Goal: Task Accomplishment & Management: Manage account settings

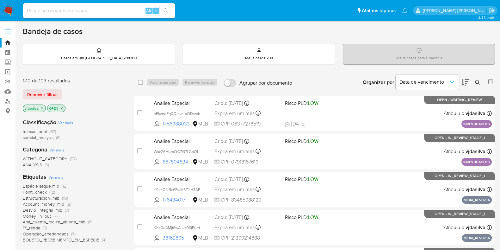
click at [54, 178] on span "Ver mais" at bounding box center [55, 177] width 15 height 6
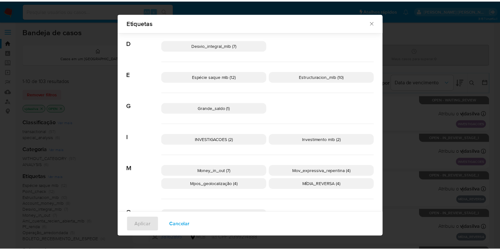
scroll to position [149, 0]
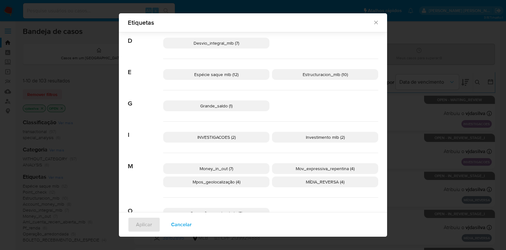
click at [373, 24] on icon "Fechar" at bounding box center [376, 22] width 6 height 6
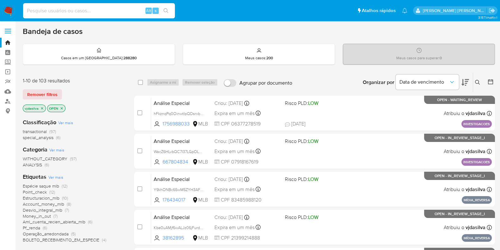
click at [57, 12] on input at bounding box center [99, 11] width 152 height 8
click at [6, 44] on link "Bandeja" at bounding box center [37, 43] width 75 height 10
click at [479, 81] on icon at bounding box center [477, 82] width 5 height 5
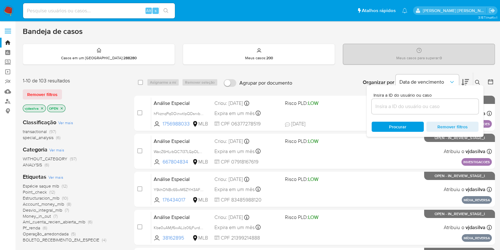
click at [430, 105] on input at bounding box center [425, 106] width 107 height 8
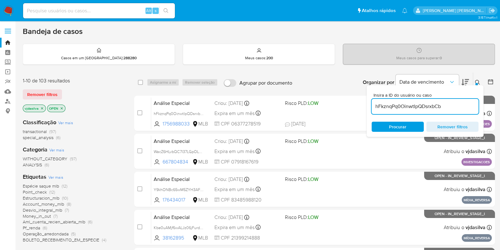
type input "hFkznqPq0OinwtIpQDsrxbCb"
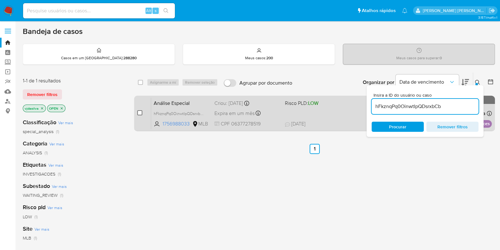
click at [138, 113] on input "checkbox" at bounding box center [139, 112] width 5 height 5
checkbox input "true"
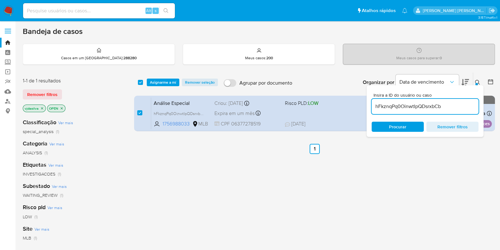
click at [402, 160] on div "select-all-cases-checkbox Asignarme a mí Remover seleção Agrupar por documento …" at bounding box center [314, 215] width 361 height 287
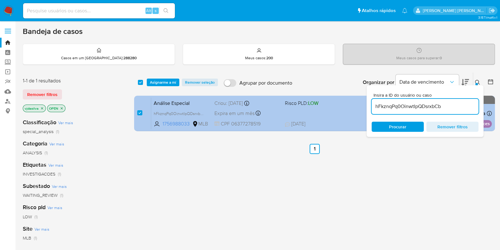
click at [239, 114] on span "Expira em um mês" at bounding box center [234, 113] width 40 height 7
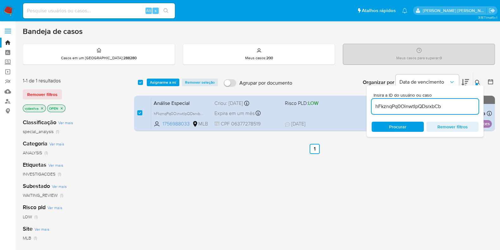
click at [162, 83] on span "Asignarme a mí" at bounding box center [163, 82] width 26 height 6
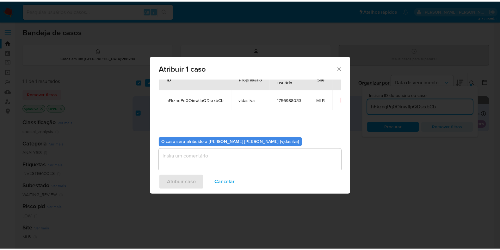
scroll to position [33, 0]
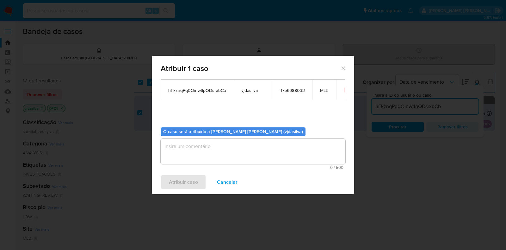
click at [286, 156] on textarea "assign-modal" at bounding box center [253, 151] width 185 height 25
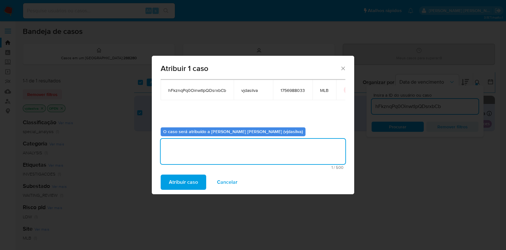
click at [189, 182] on span "Atribuir caso" at bounding box center [183, 182] width 29 height 14
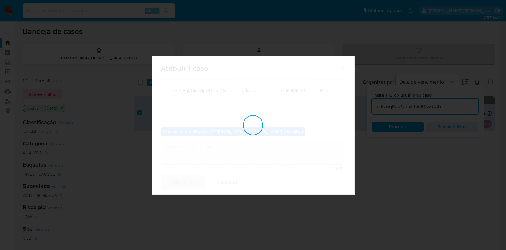
checkbox input "false"
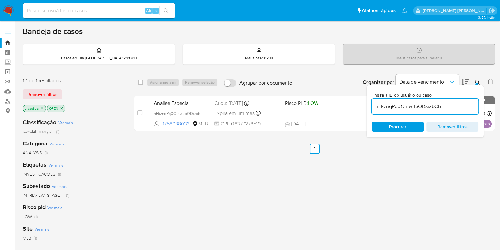
click at [416, 108] on input "hFkznqPq0OinwtIpQDsrxbCb" at bounding box center [425, 106] width 107 height 8
paste input "9mvxUl5vwfZpvst3ac5vdYAu"
type input "9mvxUl5vwfZpvst3ac5vdYAu"
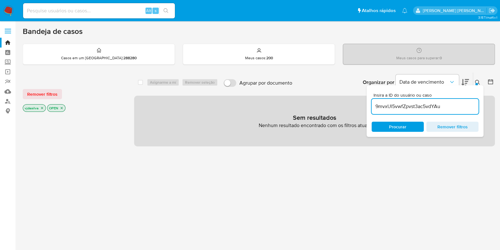
click at [475, 81] on icon at bounding box center [477, 82] width 5 height 5
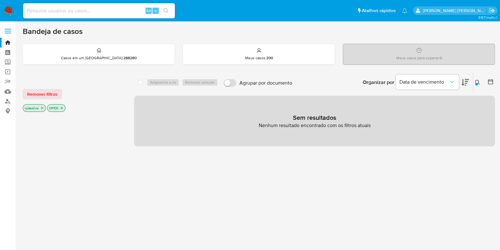
click at [477, 81] on icon at bounding box center [477, 82] width 5 height 5
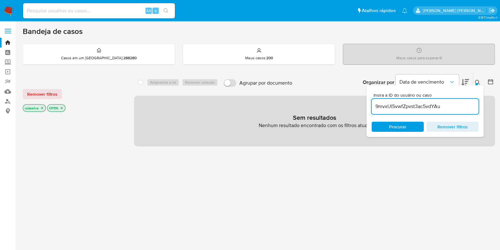
click at [417, 107] on input "9mvxUl5vwfZpvst3ac5vdYAu" at bounding box center [425, 106] width 107 height 8
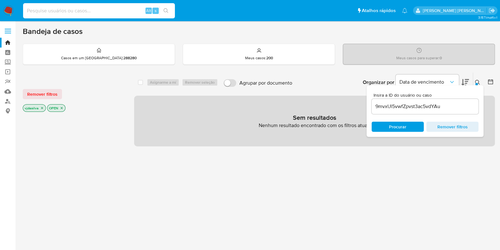
click at [71, 12] on input at bounding box center [99, 11] width 152 height 8
paste input "9mvxUl5vwfZpvst3ac5vdYAu"
type input "9mvxUl5vwfZpvst3ac5vdYAu"
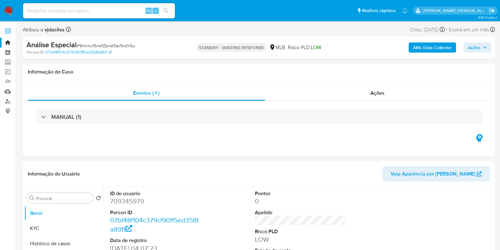
select select "10"
click at [61, 241] on button "Histórico de casos" at bounding box center [61, 242] width 74 height 15
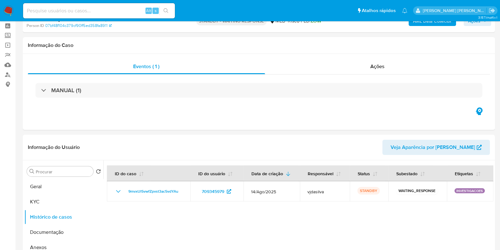
scroll to position [0, 0]
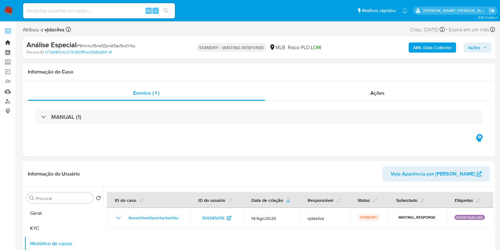
click at [7, 42] on link "Bandeja" at bounding box center [37, 43] width 75 height 10
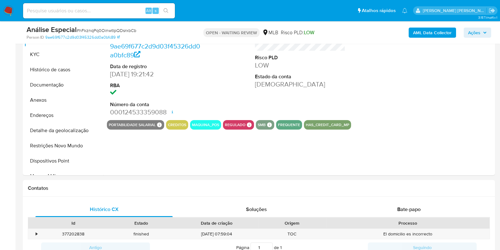
select select "10"
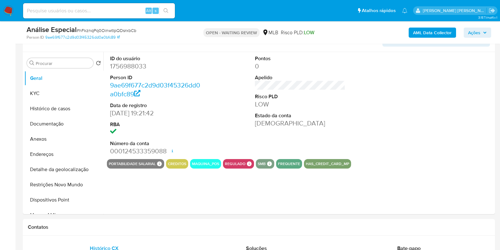
scroll to position [111, 0]
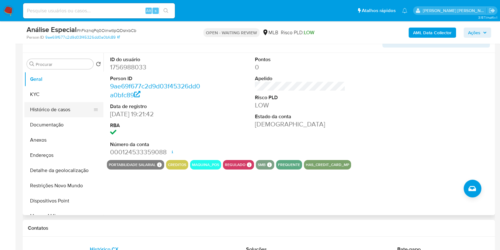
click at [58, 108] on button "Histórico de casos" at bounding box center [61, 109] width 74 height 15
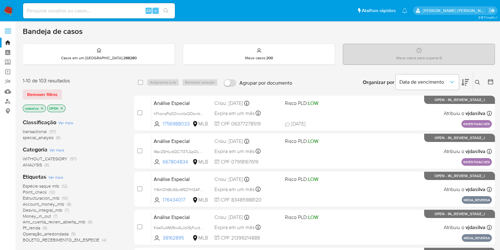
click at [61, 108] on icon "close-filter" at bounding box center [62, 108] width 4 height 4
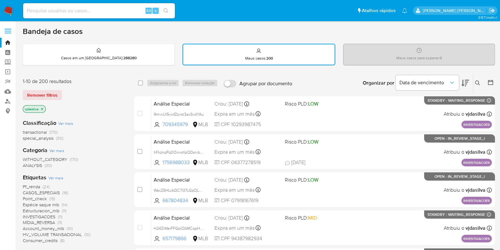
click at [478, 82] on icon at bounding box center [477, 82] width 5 height 5
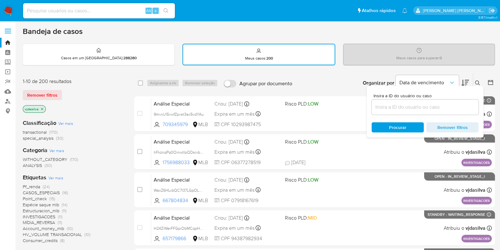
click at [412, 100] on div at bounding box center [425, 106] width 107 height 15
click at [407, 110] on input at bounding box center [425, 107] width 107 height 8
paste input "9mvxUl5vwfZpvst3ac5vdYAu"
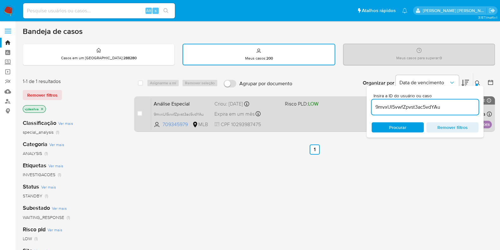
click at [343, 112] on div "Análise Especial 9mvxUl5vwfZpvst3ac5vdYAu 709345979 MLB Risco PLD: LOW Criou: 1…" at bounding box center [321, 114] width 341 height 32
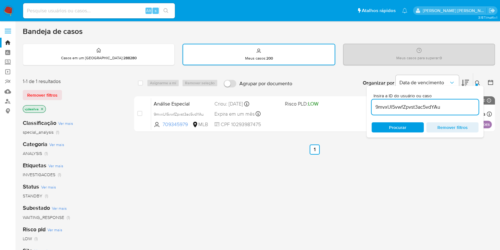
click at [437, 107] on input "9mvxUl5vwfZpvst3ac5vdYAu" at bounding box center [425, 107] width 107 height 8
paste input "H24ZiWerFFGpiObMCqpHR0sF"
type input "H24ZiWerFFGpiObMCqpHR0sF"
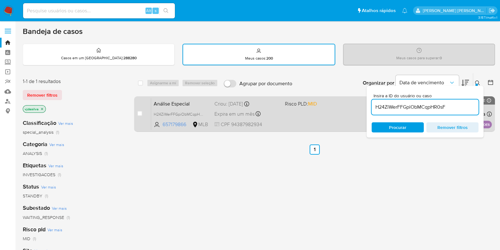
click at [297, 104] on span "Risco PLD: MID" at bounding box center [301, 103] width 32 height 7
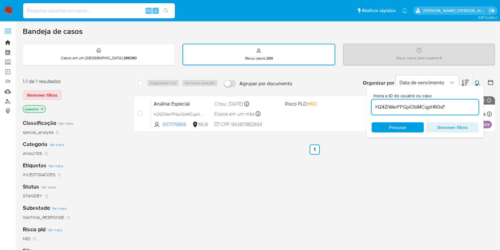
click at [6, 41] on link "Bandeja" at bounding box center [37, 43] width 75 height 10
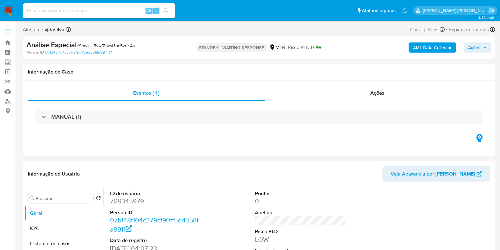
select select "10"
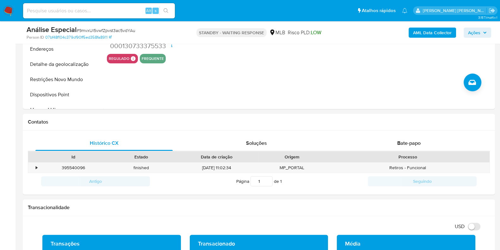
scroll to position [240, 0]
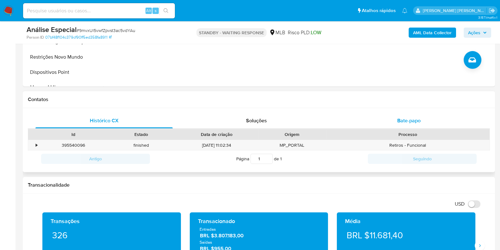
click at [406, 121] on span "Bate-papo" at bounding box center [408, 120] width 23 height 7
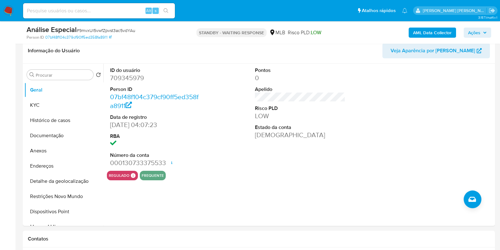
scroll to position [77, 0]
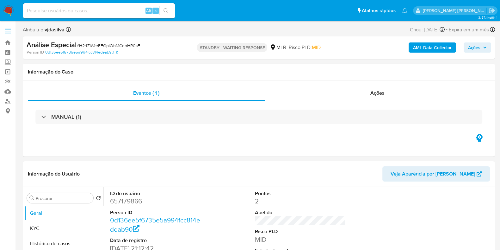
select select "10"
click at [52, 226] on button "KYC" at bounding box center [61, 227] width 74 height 15
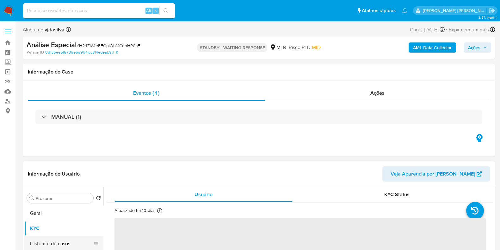
click at [66, 242] on button "Histórico de casos" at bounding box center [61, 243] width 74 height 15
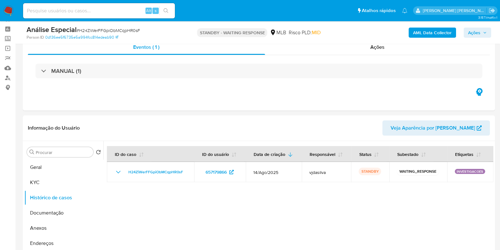
scroll to position [23, 0]
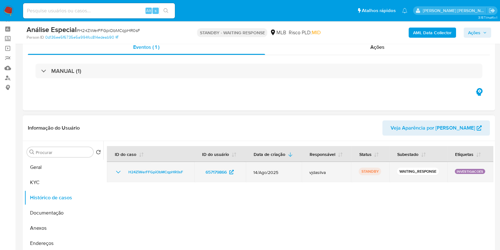
drag, startPoint x: 369, startPoint y: 171, endPoint x: 368, endPoint y: 175, distance: 3.9
click at [368, 175] on div "STANDBY" at bounding box center [370, 171] width 23 height 9
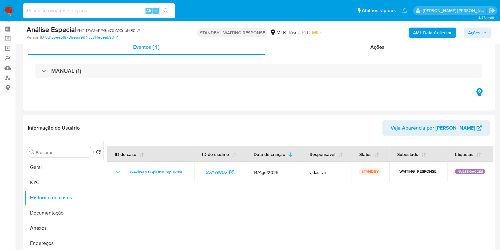
click at [119, 11] on input at bounding box center [99, 11] width 152 height 8
paste input "WacZ6HLvbQC7I37LGpOLD1Is"
type input "WacZ6HLvbQC7I37LGpOLD1Is"
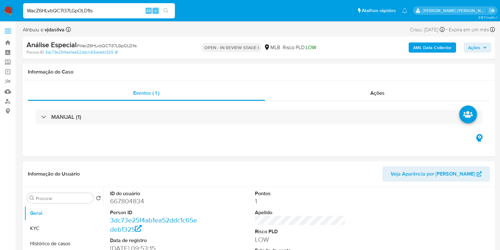
select select "10"
click at [69, 240] on button "Histórico de casos" at bounding box center [61, 243] width 74 height 15
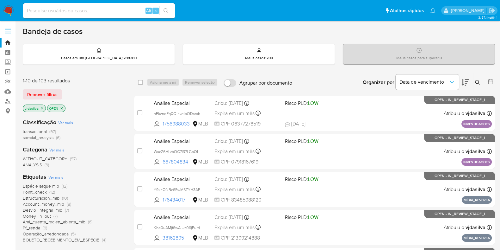
click at [61, 177] on span "Ver mais" at bounding box center [55, 177] width 15 height 6
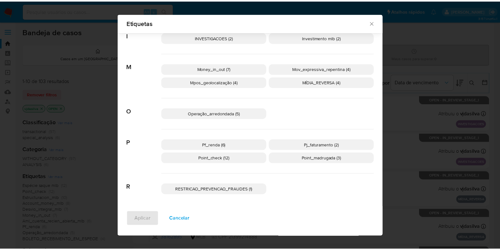
scroll to position [250, 0]
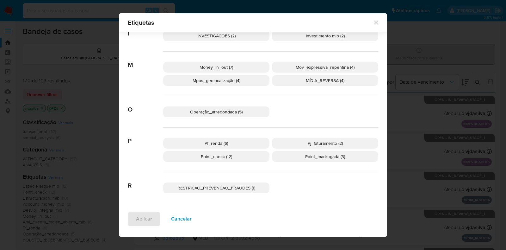
click at [222, 141] on span "Pf_renda (6)" at bounding box center [216, 143] width 23 height 6
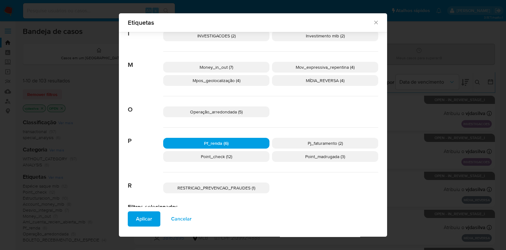
click at [145, 219] on span "Aplicar" at bounding box center [144, 219] width 16 height 14
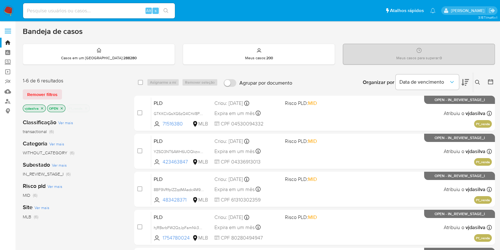
click at [465, 89] on button at bounding box center [465, 82] width 8 height 20
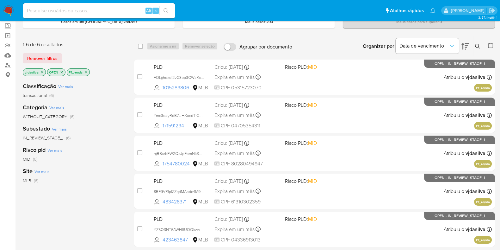
scroll to position [42, 0]
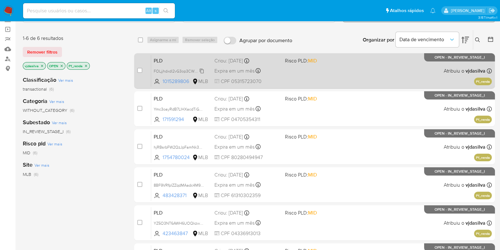
click at [201, 71] on span "FOLjjhdxdl2vG3op3CWzRx0T" at bounding box center [180, 70] width 52 height 7
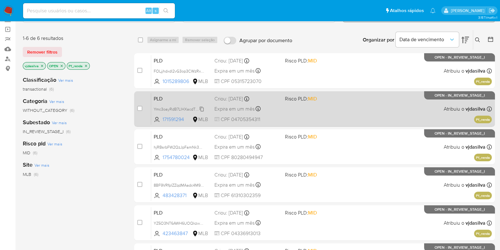
click at [202, 108] on span "Ymc3oayRdB7LlHXacdTiGBl2" at bounding box center [179, 108] width 51 height 7
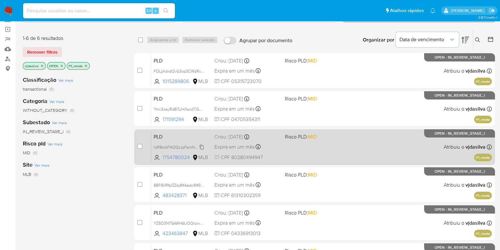
click at [202, 146] on span "hjRBsrbFW2QzJpFamNk39sat" at bounding box center [180, 146] width 53 height 7
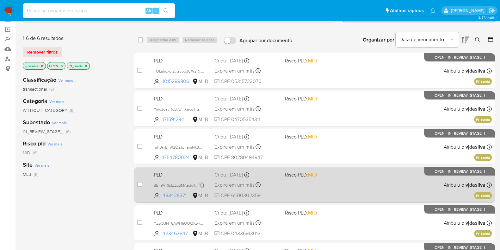
click at [204, 184] on span "8BF9VRfplZZqdMAadc4M99yD" at bounding box center [181, 184] width 54 height 7
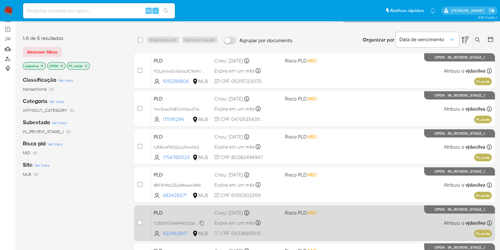
click at [202, 223] on span "YZ5O3NT6AWH6UOQkzwg5Iiot" at bounding box center [182, 222] width 56 height 7
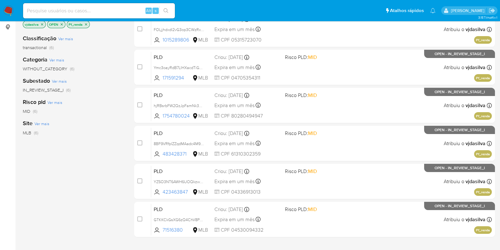
scroll to position [100, 0]
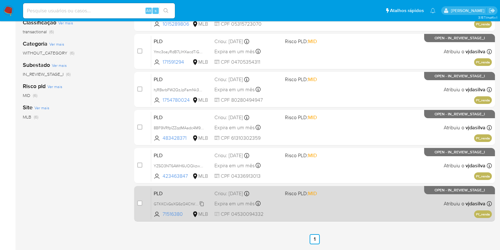
click at [201, 203] on span "GTKKCkGsXG6zQ4ChV8PSYQg9" at bounding box center [183, 203] width 58 height 7
click at [332, 205] on div "PLD GTKKCkGsXG6zQ4ChV8PSYQg9 71516380 MLB Risco PLD: MID Criou: 12/08/2025 Crio…" at bounding box center [321, 203] width 341 height 32
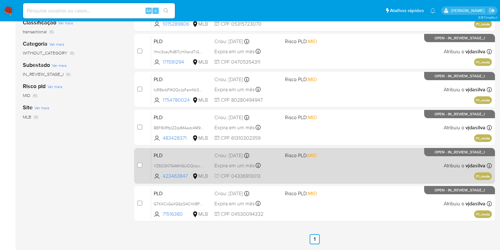
click at [343, 156] on span "Risco PLD: MID" at bounding box center [317, 155] width 65 height 8
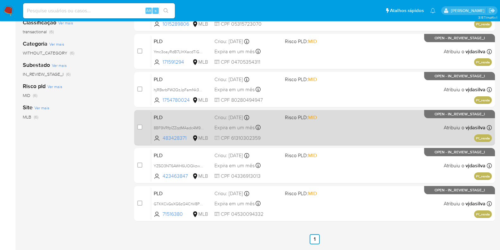
click at [351, 114] on div "PLD 8BF9VRfplZZqdMAadc4M99yD 483428371 MLB Risco PLD: MID Criou: 12/08/2025 Cri…" at bounding box center [321, 127] width 341 height 32
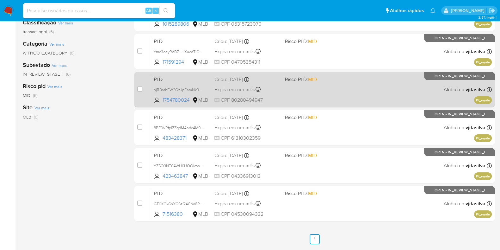
click at [339, 90] on div "PLD hjRBsrbFW2QzJpFamNk39sat 1754780024 MLB Risco PLD: MID Criou: 12/08/2025 Cr…" at bounding box center [321, 89] width 341 height 32
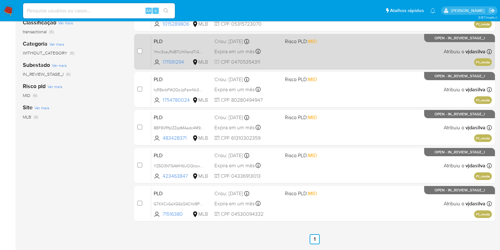
click at [344, 49] on div "PLD Ymc3oayRdB7LlHXacdTiGBl2 171591294 MLB Risco PLD: MID Criou: 12/08/2025 Cri…" at bounding box center [321, 51] width 341 height 32
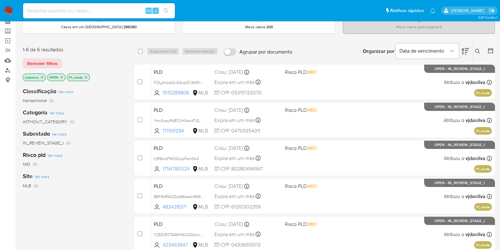
scroll to position [24, 0]
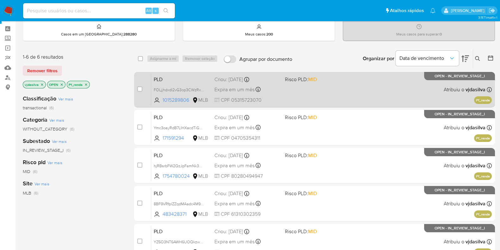
click at [334, 96] on div "PLD FOLjjhdxdl2vG3op3CWzRx0T 1015289806 MLB Risco PLD: MID Criou: 12/08/2025 Cr…" at bounding box center [321, 89] width 341 height 32
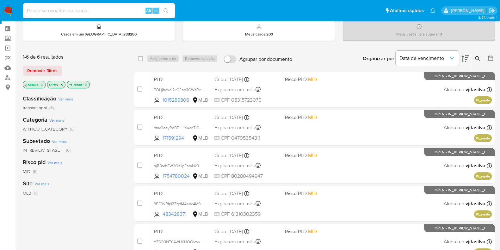
click at [85, 84] on icon "close-filter" at bounding box center [86, 84] width 2 height 2
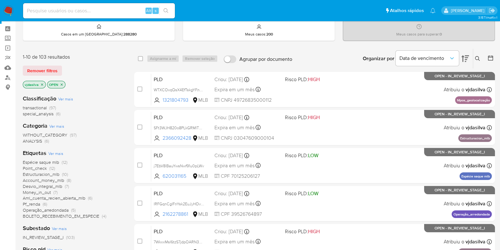
click at [53, 153] on span "Ver mais" at bounding box center [55, 153] width 15 height 6
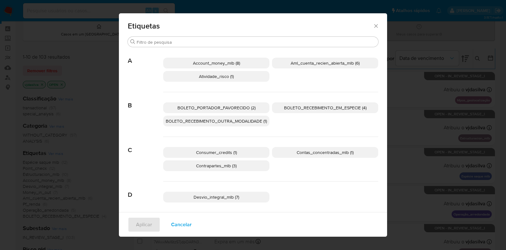
click at [220, 76] on span "Atividade_risco (1)" at bounding box center [216, 76] width 35 height 6
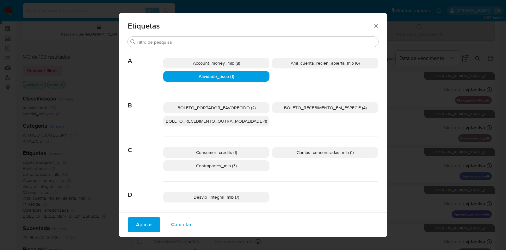
click at [145, 228] on span "Aplicar" at bounding box center [144, 224] width 16 height 14
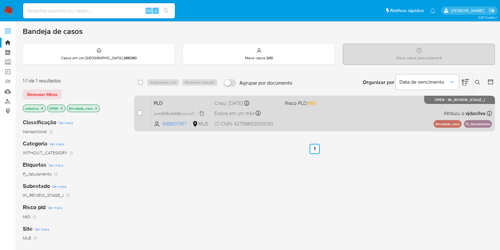
click at [202, 113] on span "jwm4WSwAA9Ikwlvvw7dla4Ni" at bounding box center [180, 112] width 52 height 7
click at [343, 106] on div "PLD jwm4WSwAA9Ikwlvvw7dla4Ni 698607917 MLB Risco PLD: MID Criou: 12/08/2025 Cri…" at bounding box center [321, 113] width 341 height 32
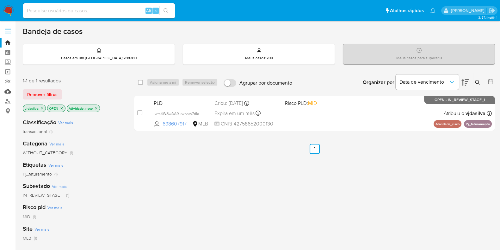
click at [6, 91] on link "Mulan" at bounding box center [37, 91] width 75 height 10
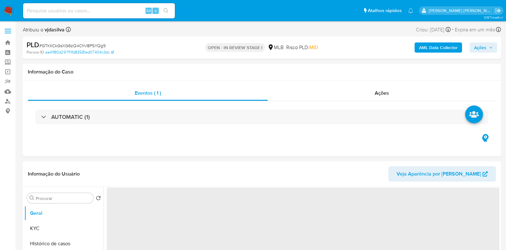
select select "10"
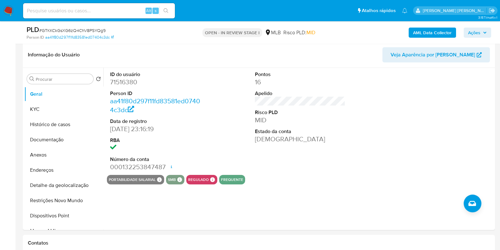
scroll to position [95, 0]
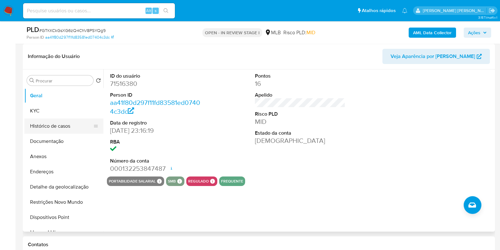
click at [63, 123] on button "Histórico de casos" at bounding box center [61, 125] width 74 height 15
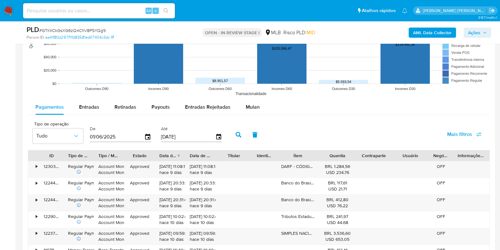
scroll to position [652, 0]
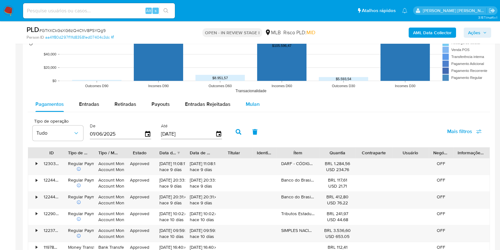
click at [246, 101] on span "Mulan" at bounding box center [253, 103] width 14 height 7
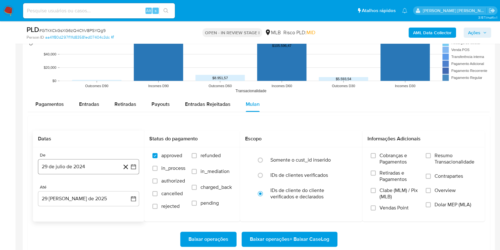
click at [80, 165] on button "29 de julio de 2024" at bounding box center [88, 166] width 101 height 15
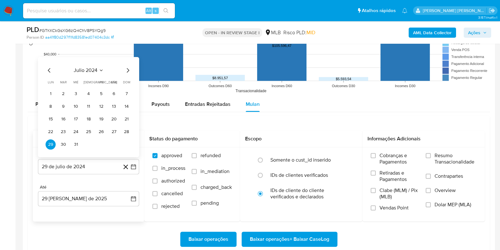
click at [86, 62] on div "julio 2024 julio 2024 lun lunes mar martes mié miércoles jue jueves vie viernes…" at bounding box center [88, 107] width 101 height 100
click at [90, 67] on span "julio 2024" at bounding box center [86, 70] width 24 height 6
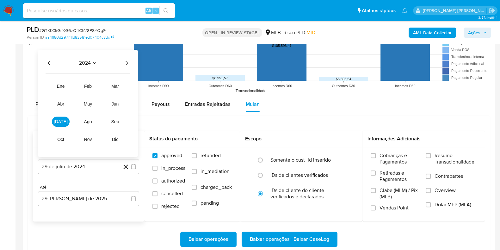
click at [129, 59] on icon "Año siguiente" at bounding box center [127, 63] width 8 height 8
click at [61, 120] on span "[DATE]" at bounding box center [61, 121] width 14 height 5
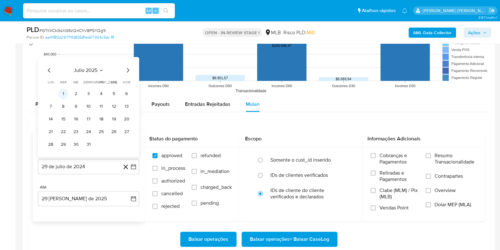
click at [62, 92] on button "1" at bounding box center [63, 93] width 10 height 10
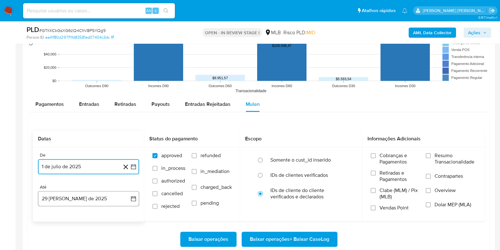
click at [73, 198] on button "29 [PERSON_NAME] de 2025" at bounding box center [88, 198] width 101 height 15
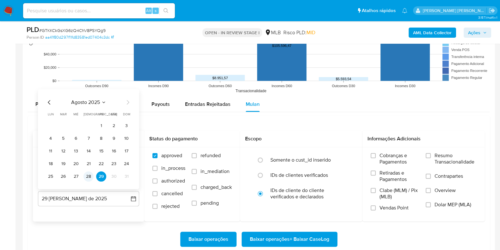
click at [89, 174] on button "28" at bounding box center [88, 176] width 10 height 10
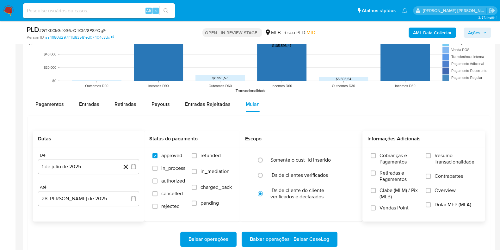
click at [436, 161] on span "Resumo Transacionalidade" at bounding box center [456, 158] width 42 height 13
click at [431, 158] on input "Resumo Transacionalidade" at bounding box center [428, 155] width 5 height 5
click at [434, 176] on label "Contrapartes" at bounding box center [451, 180] width 51 height 14
click at [431, 176] on input "Contrapartes" at bounding box center [428, 175] width 5 height 5
click at [304, 236] on span "Baixar operações + Baixar CaseLog" at bounding box center [289, 239] width 79 height 14
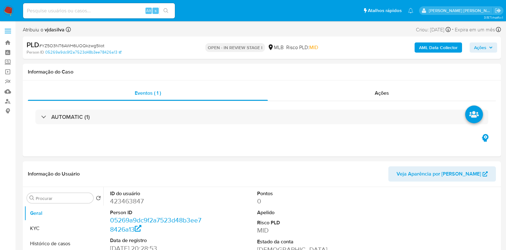
select select "10"
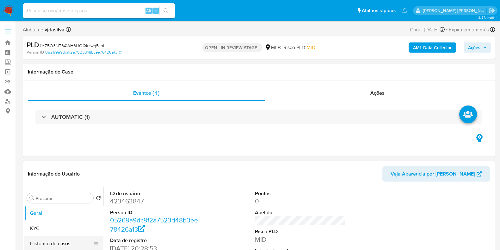
click at [76, 239] on button "Histórico de casos" at bounding box center [61, 243] width 74 height 15
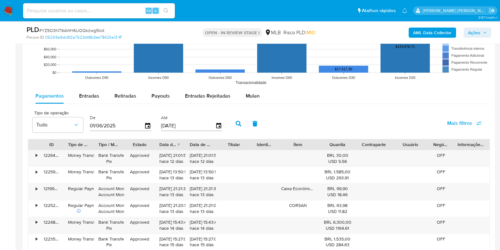
scroll to position [690, 0]
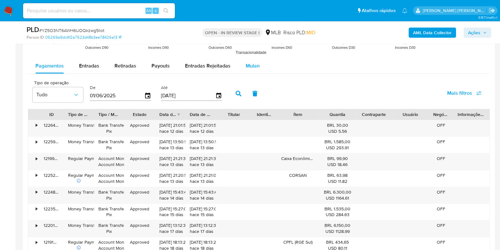
click at [246, 62] on span "Mulan" at bounding box center [253, 65] width 14 height 7
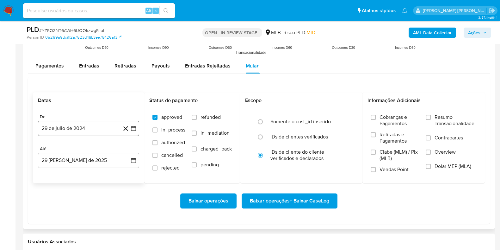
click at [78, 122] on button "29 de julio de 2024" at bounding box center [88, 127] width 101 height 15
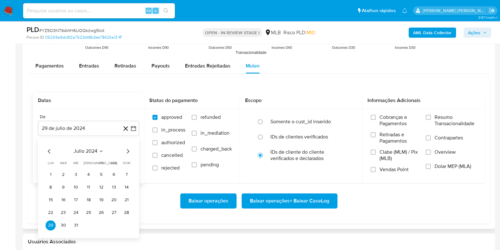
click at [89, 152] on span "julio 2024" at bounding box center [86, 151] width 24 height 6
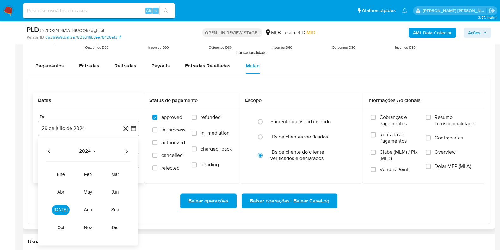
click at [128, 151] on icon "Año siguiente" at bounding box center [127, 151] width 8 height 8
click at [63, 208] on span "[DATE]" at bounding box center [61, 209] width 14 height 5
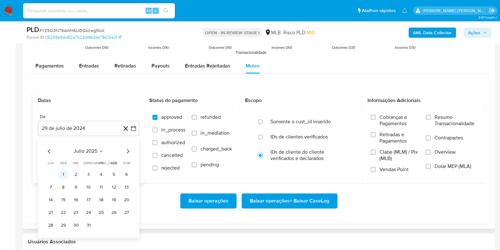
click at [63, 172] on button "1" at bounding box center [63, 174] width 10 height 10
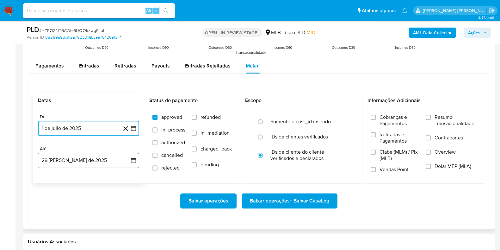
click at [79, 157] on button "29 [PERSON_NAME] de 2025" at bounding box center [88, 159] width 101 height 15
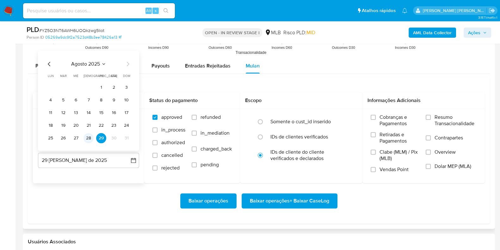
click at [86, 137] on button "28" at bounding box center [88, 138] width 10 height 10
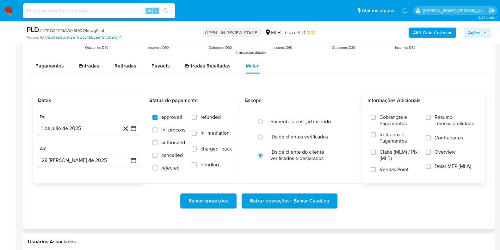
click at [438, 116] on span "Resumo Transacionalidade" at bounding box center [456, 120] width 42 height 13
click at [431, 116] on input "Resumo Transacionalidade" at bounding box center [428, 116] width 5 height 5
click at [434, 135] on label "Contrapartes" at bounding box center [451, 141] width 51 height 14
click at [431, 135] on input "Contrapartes" at bounding box center [428, 137] width 5 height 5
click at [287, 198] on span "Baixar operações + Baixar CaseLog" at bounding box center [289, 201] width 79 height 14
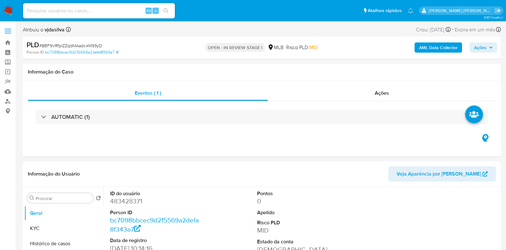
select select "10"
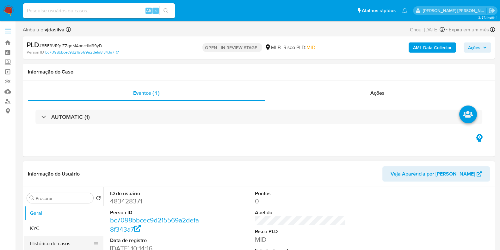
click at [73, 242] on button "Histórico de casos" at bounding box center [61, 243] width 74 height 15
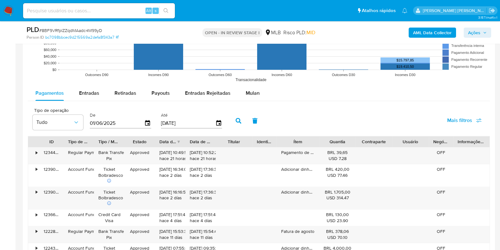
scroll to position [640, 0]
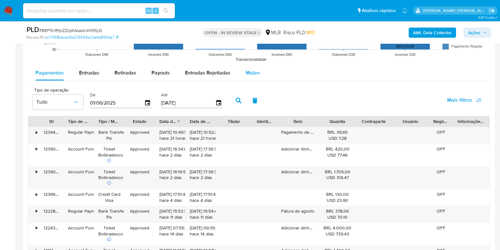
click at [253, 78] on div "Mulan" at bounding box center [253, 72] width 14 height 15
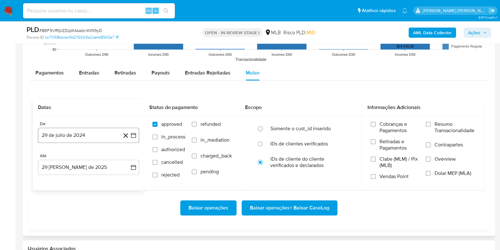
click at [113, 135] on button "29 de julio de 2024" at bounding box center [88, 134] width 101 height 15
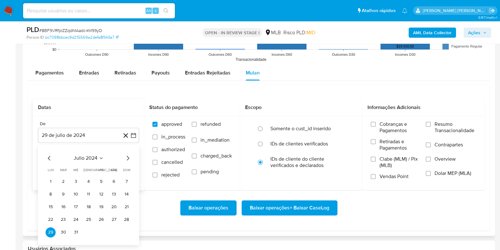
click at [100, 157] on icon "Seleccionar mes y año" at bounding box center [101, 157] width 5 height 5
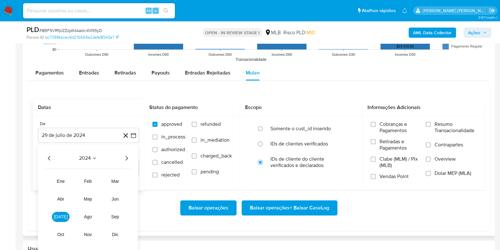
click at [125, 154] on icon "Año siguiente" at bounding box center [127, 158] width 8 height 8
click at [67, 218] on button "[DATE]" at bounding box center [61, 216] width 18 height 10
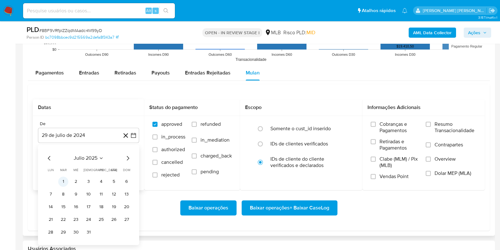
click at [62, 179] on button "1" at bounding box center [63, 181] width 10 height 10
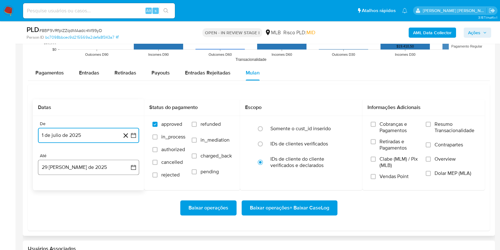
click at [83, 168] on button "29 [PERSON_NAME] de 2025" at bounding box center [88, 166] width 101 height 15
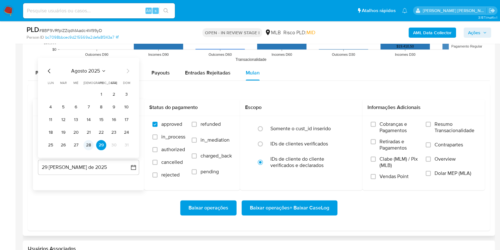
click at [87, 144] on button "28" at bounding box center [88, 145] width 10 height 10
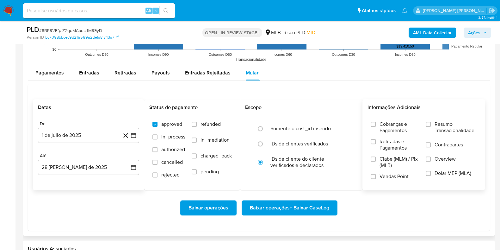
click at [441, 125] on span "Resumo Transacionalidade" at bounding box center [456, 127] width 42 height 13
click at [431, 125] on input "Resumo Transacionalidade" at bounding box center [428, 123] width 5 height 5
click at [433, 144] on label "Contrapartes" at bounding box center [451, 148] width 51 height 14
click at [431, 144] on input "Contrapartes" at bounding box center [428, 144] width 5 height 5
click at [308, 205] on span "Baixar operações + Baixar CaseLog" at bounding box center [289, 208] width 79 height 14
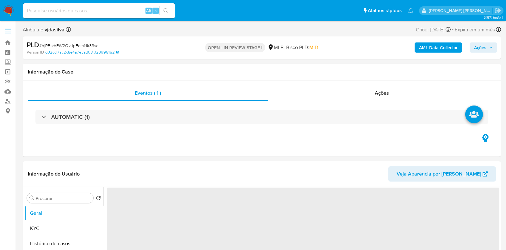
select select "10"
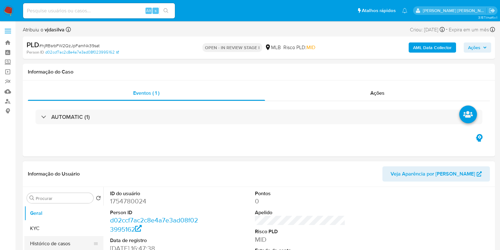
click at [79, 241] on button "Histórico de casos" at bounding box center [61, 243] width 74 height 15
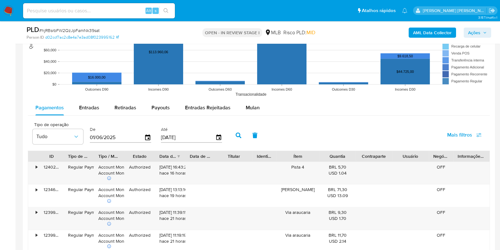
scroll to position [646, 0]
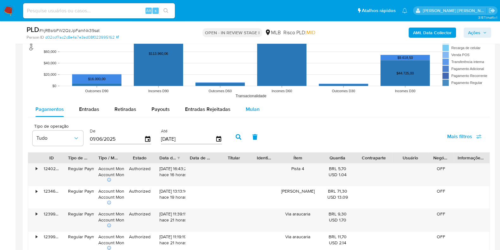
click at [253, 107] on span "Mulan" at bounding box center [253, 108] width 14 height 7
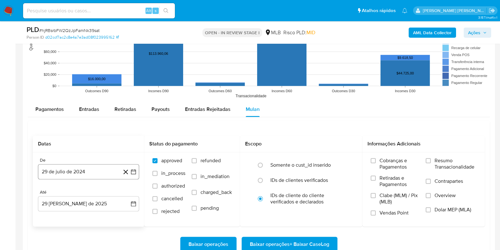
click at [108, 167] on button "29 de julio de 2024" at bounding box center [88, 171] width 101 height 15
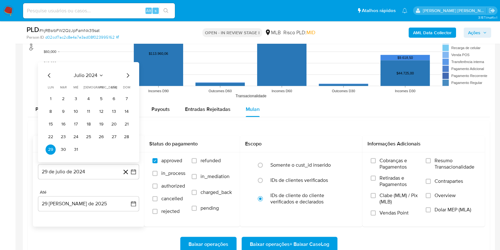
click at [89, 72] on span "julio 2024" at bounding box center [86, 75] width 24 height 6
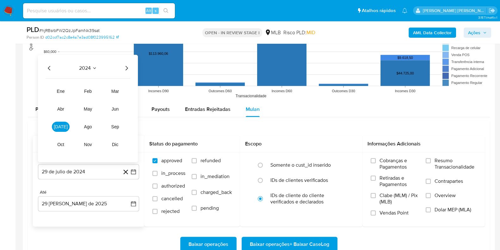
click at [128, 68] on icon "Año siguiente" at bounding box center [127, 68] width 8 height 8
click at [62, 124] on span "[DATE]" at bounding box center [61, 126] width 14 height 5
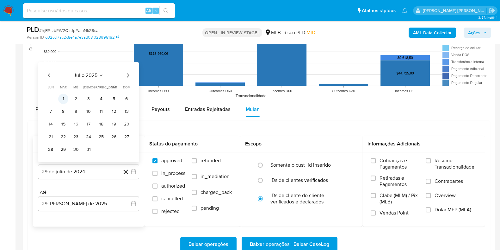
click at [64, 97] on button "1" at bounding box center [63, 98] width 10 height 10
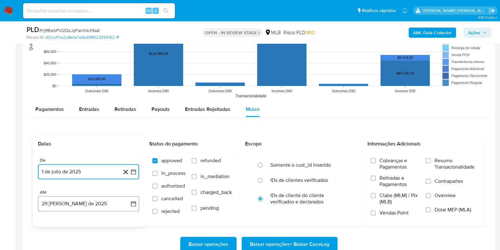
click at [102, 203] on button "29 [PERSON_NAME] de 2025" at bounding box center [88, 203] width 101 height 15
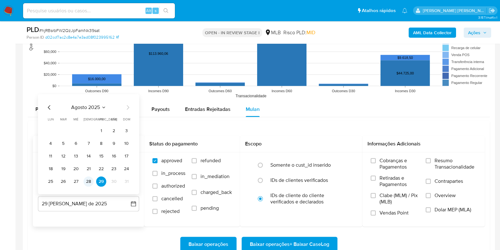
click at [90, 181] on button "28" at bounding box center [88, 181] width 10 height 10
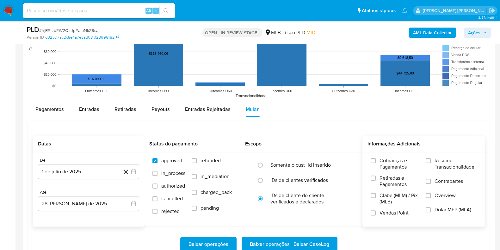
click at [437, 158] on span "Resumo Transacionalidade" at bounding box center [456, 163] width 42 height 13
click at [431, 158] on input "Resumo Transacionalidade" at bounding box center [428, 160] width 5 height 5
click at [436, 181] on span "Contrapartes" at bounding box center [449, 181] width 28 height 6
click at [431, 181] on input "Contrapartes" at bounding box center [428, 180] width 5 height 5
click at [314, 238] on span "Baixar operações + Baixar CaseLog" at bounding box center [289, 244] width 79 height 14
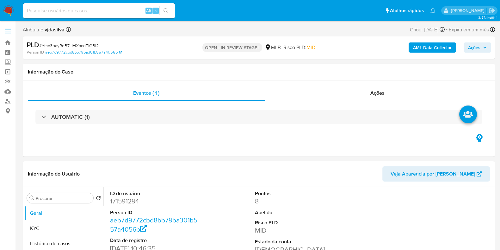
select select "10"
click at [61, 241] on button "Histórico de casos" at bounding box center [61, 243] width 74 height 15
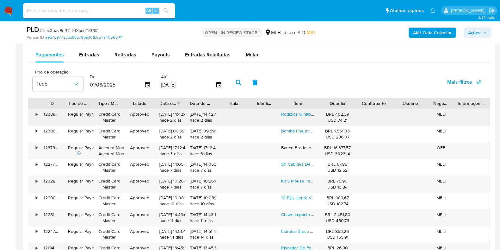
scroll to position [667, 0]
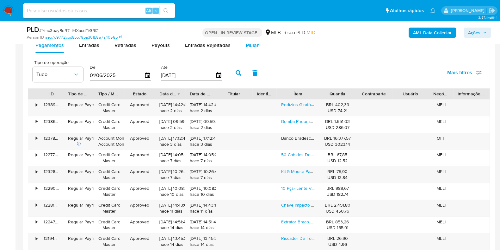
click at [248, 44] on span "Mulan" at bounding box center [253, 44] width 14 height 7
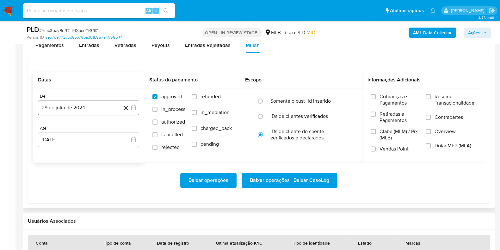
click at [104, 103] on button "29 de julio de 2024" at bounding box center [88, 107] width 101 height 15
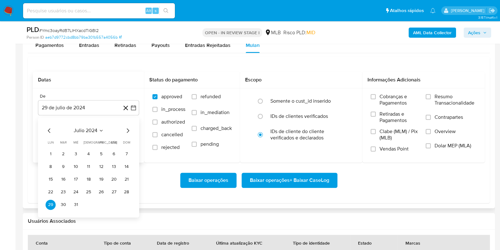
click at [91, 131] on span "julio 2024" at bounding box center [86, 130] width 24 height 6
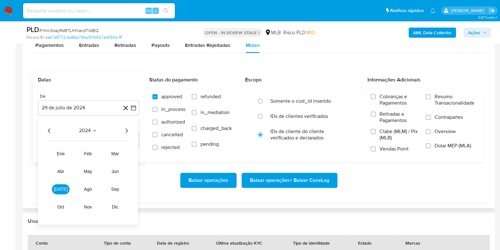
click at [126, 130] on icon "Año siguiente" at bounding box center [127, 131] width 8 height 8
click at [62, 191] on span "[DATE]" at bounding box center [61, 188] width 14 height 5
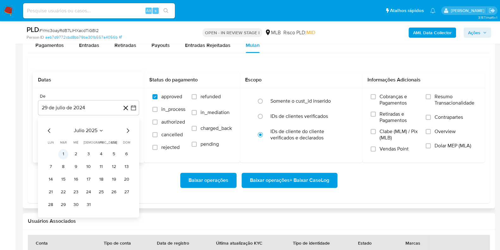
click at [63, 154] on button "1" at bounding box center [63, 154] width 10 height 10
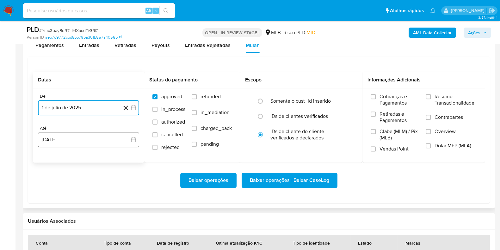
click at [89, 139] on button "29 [PERSON_NAME] de 2025" at bounding box center [88, 139] width 101 height 15
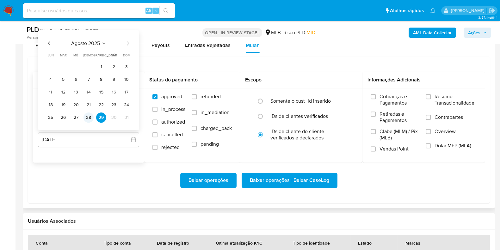
click at [89, 118] on button "28" at bounding box center [88, 117] width 10 height 10
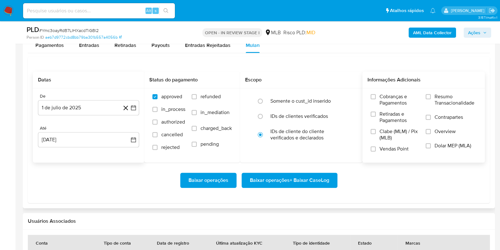
click at [437, 96] on span "Resumo Transacionalidade" at bounding box center [456, 99] width 42 height 13
click at [431, 96] on input "Resumo Transacionalidade" at bounding box center [428, 96] width 5 height 5
click at [436, 118] on span "Contrapartes" at bounding box center [449, 117] width 28 height 6
click at [431, 118] on input "Contrapartes" at bounding box center [428, 116] width 5 height 5
click at [309, 182] on span "Baixar operações + Baixar CaseLog" at bounding box center [289, 180] width 79 height 14
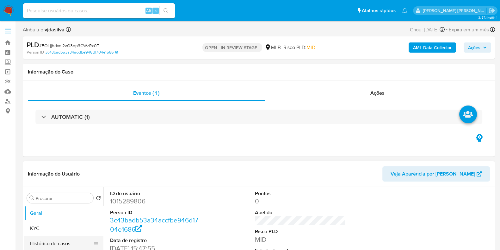
click at [64, 245] on button "Histórico de casos" at bounding box center [61, 243] width 74 height 15
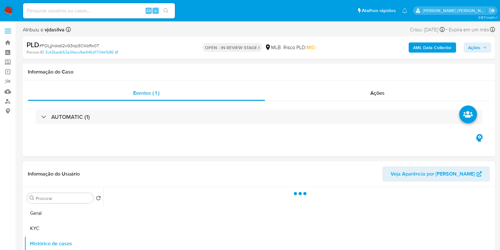
select select "10"
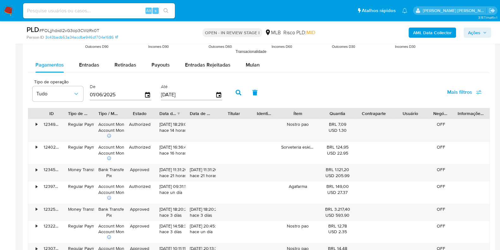
scroll to position [660, 0]
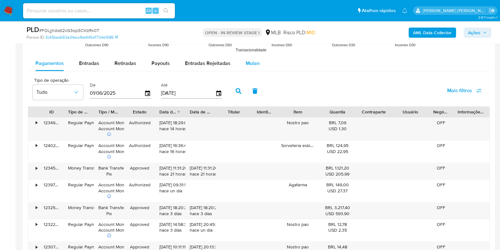
click at [252, 59] on span "Mulan" at bounding box center [253, 62] width 14 height 7
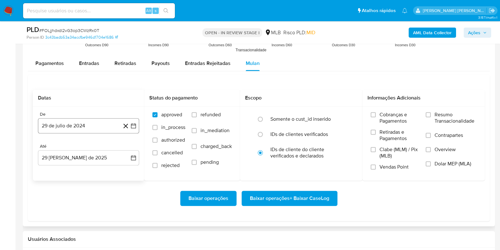
click at [96, 126] on button "29 de julio de 2024" at bounding box center [88, 125] width 101 height 15
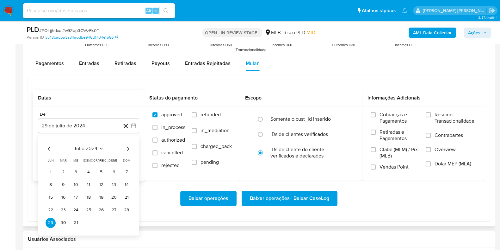
click at [87, 149] on span "julio 2024" at bounding box center [86, 148] width 24 height 6
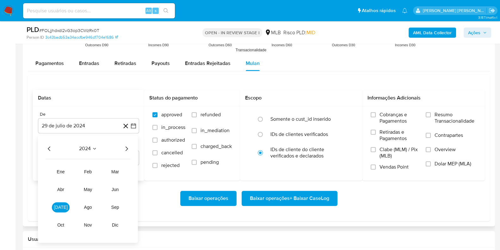
click at [128, 148] on icon "Año siguiente" at bounding box center [127, 149] width 8 height 8
click at [65, 206] on button "[DATE]" at bounding box center [61, 207] width 18 height 10
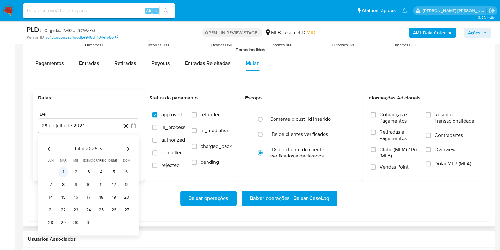
click at [65, 170] on button "1" at bounding box center [63, 172] width 10 height 10
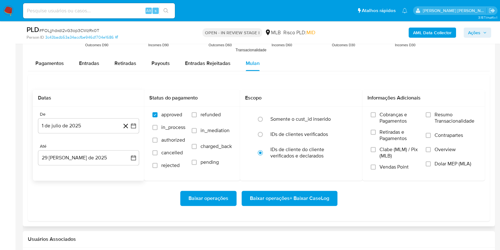
click at [86, 149] on div "Até 29 de agosto de 2025 29-08-2025" at bounding box center [88, 154] width 101 height 22
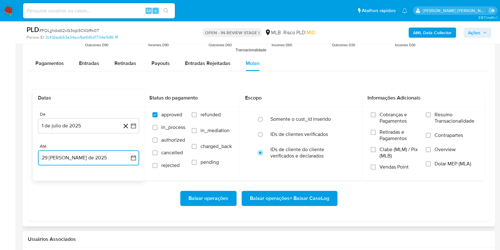
click at [85, 160] on button "29 de agosto de 2025" at bounding box center [88, 157] width 101 height 15
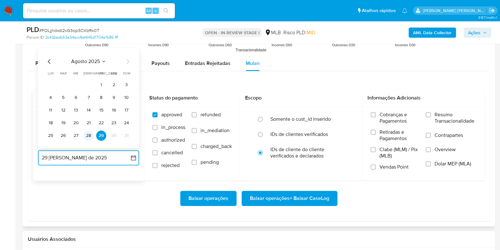
click at [88, 136] on button "28" at bounding box center [88, 135] width 10 height 10
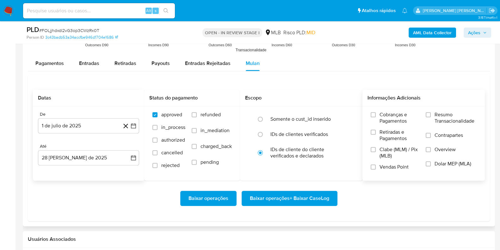
click at [430, 116] on span at bounding box center [428, 114] width 5 height 5
click at [430, 116] on input "Resumo Transacionalidade" at bounding box center [428, 114] width 5 height 5
click at [431, 137] on label "Contrapartes" at bounding box center [451, 139] width 51 height 14
click at [431, 137] on input "Contrapartes" at bounding box center [428, 135] width 5 height 5
click at [282, 198] on span "Baixar operações + Baixar CaseLog" at bounding box center [289, 198] width 79 height 14
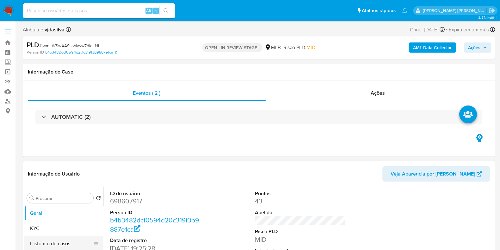
select select "10"
click at [72, 242] on button "Histórico de casos" at bounding box center [61, 243] width 74 height 15
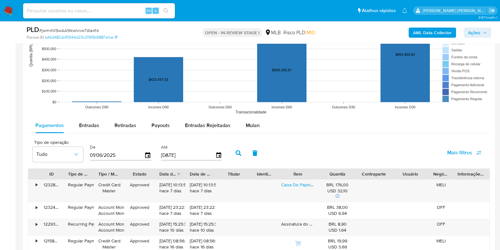
scroll to position [632, 0]
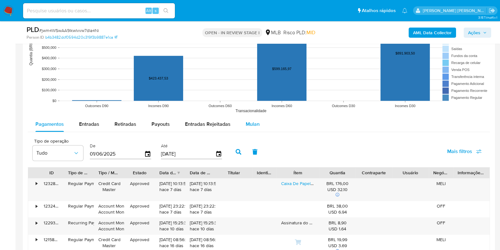
click at [249, 124] on span "Mulan" at bounding box center [253, 123] width 14 height 7
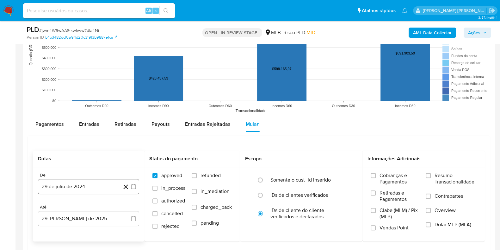
click at [84, 186] on button "29 de julio de 2024" at bounding box center [88, 186] width 101 height 15
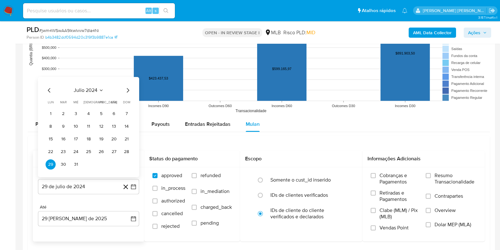
click at [83, 89] on span "julio 2024" at bounding box center [86, 90] width 24 height 6
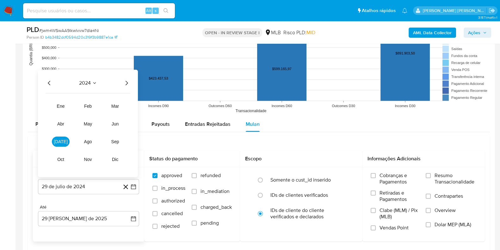
click at [124, 83] on icon "Año siguiente" at bounding box center [127, 83] width 8 height 8
click at [63, 140] on span "jul" at bounding box center [61, 141] width 14 height 5
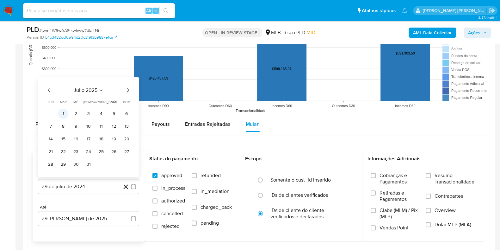
click at [63, 111] on button "1" at bounding box center [63, 113] width 10 height 10
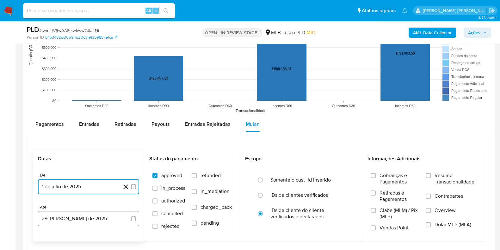
click at [79, 219] on button "29 [PERSON_NAME] de 2025" at bounding box center [88, 218] width 101 height 15
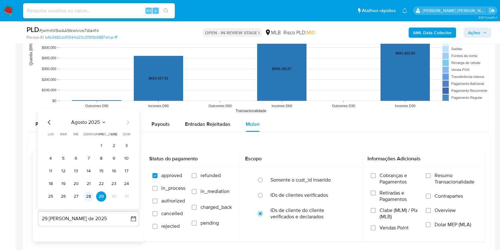
click at [88, 195] on button "28" at bounding box center [88, 196] width 10 height 10
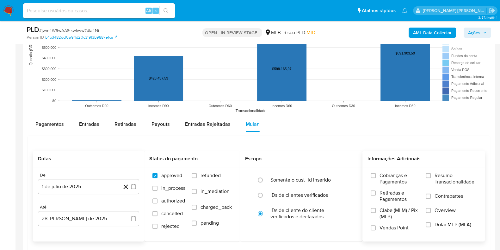
click at [451, 178] on span "Resumo Transacionalidade" at bounding box center [456, 178] width 42 height 13
click at [431, 178] on input "Resumo Transacionalidade" at bounding box center [428, 175] width 5 height 5
click at [448, 193] on span "Contrapartes" at bounding box center [449, 196] width 28 height 6
click at [431, 193] on input "Contrapartes" at bounding box center [428, 195] width 5 height 5
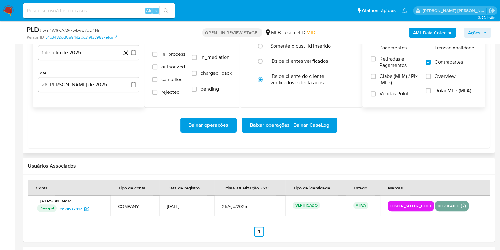
scroll to position [764, 0]
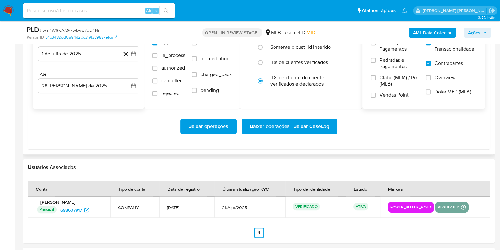
click at [297, 126] on span "Baixar operações + Baixar CaseLog" at bounding box center [289, 126] width 79 height 14
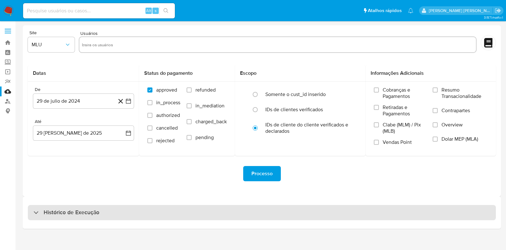
click at [142, 213] on div "Histórico de Execução" at bounding box center [262, 212] width 468 height 15
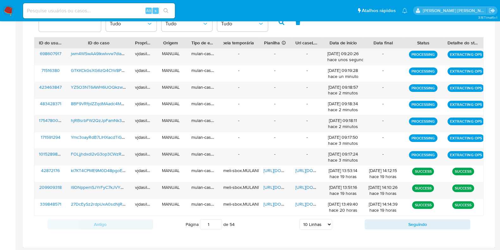
scroll to position [220, 0]
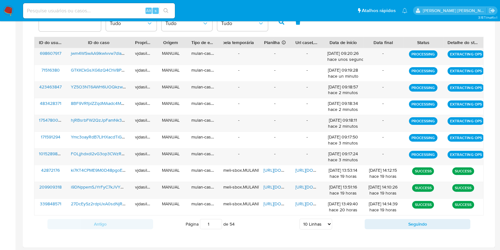
click at [320, 222] on select "5 Linhas 10 Linhas 20 Linhas 25 Linhas 50 Linhas 100 Linhas" at bounding box center [316, 223] width 33 height 11
select select "50"
click at [300, 218] on select "5 Linhas 10 Linhas 20 Linhas 25 Linhas 50 Linhas 100 Linhas" at bounding box center [316, 223] width 33 height 11
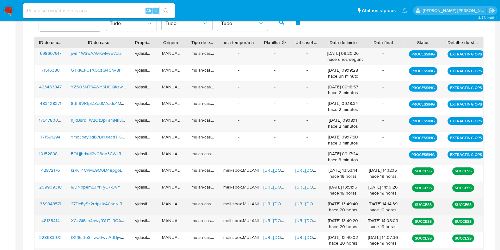
click at [315, 203] on span "https://docs.google.com/document/d/1yd7o8krcUwDegmM6qgLaJNjnL0yVVy4C8hsXEhLLUVo…" at bounding box center [317, 203] width 44 height 6
click at [277, 202] on span "https://docs.google.com/spreadsheets/d/17lKWLc5qFk3IM60lxvy93k_vRk9qJLB8E9PF8Lx…" at bounding box center [285, 203] width 44 height 6
click at [101, 203] on span "27DcEySz2rdpUxA0sdNjRw3C" at bounding box center [101, 203] width 60 height 6
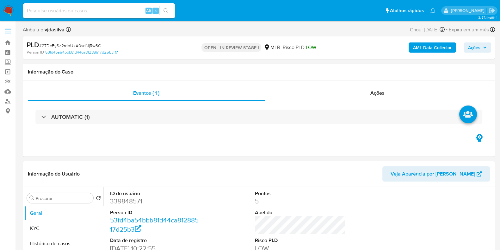
select select "10"
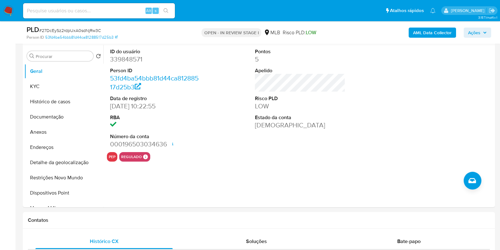
scroll to position [161, 0]
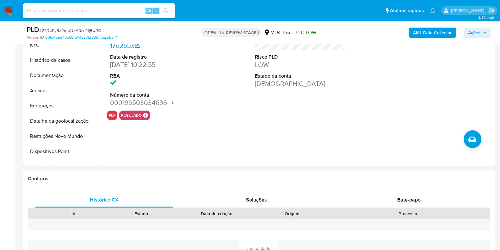
click at [63, 79] on button "Documentação" at bounding box center [61, 75] width 74 height 15
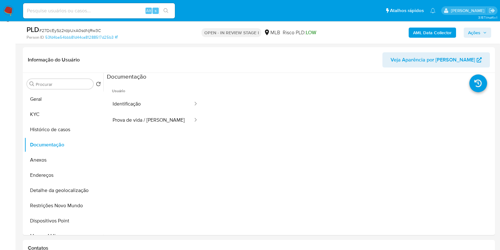
scroll to position [85, 0]
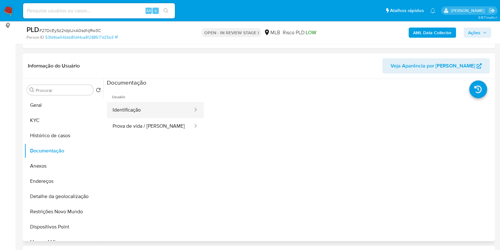
click at [163, 105] on button "Identificação" at bounding box center [150, 110] width 87 height 16
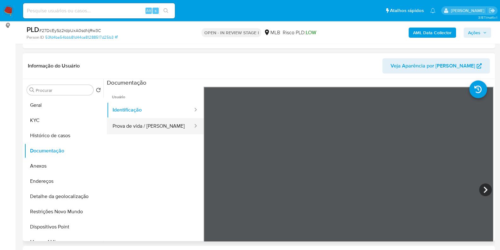
click at [162, 119] on button "Prova de vida / Selfie" at bounding box center [150, 126] width 87 height 16
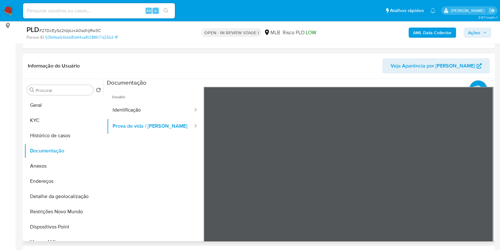
click at [275, 75] on div "Informação do Usuário Veja Aparência por Pessoa Procurar Retornar ao pedido pad…" at bounding box center [259, 147] width 472 height 188
click at [69, 118] on button "KYC" at bounding box center [61, 120] width 74 height 15
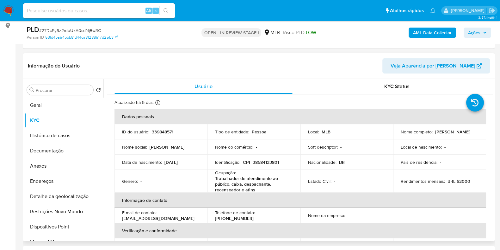
click at [224, 179] on p "Trabalhador de atendimento ao público, caixa, despachante, recenseador e afins" at bounding box center [252, 183] width 75 height 17
copy div "Ocupação : Trabalhador de atendimento ao público, caixa, despachante, recensead…"
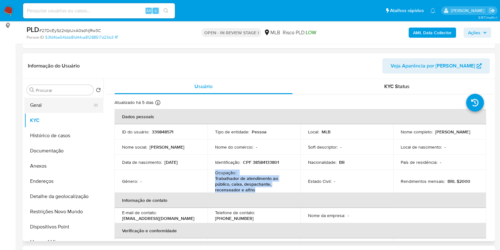
click at [48, 103] on button "Geral" at bounding box center [61, 104] width 74 height 15
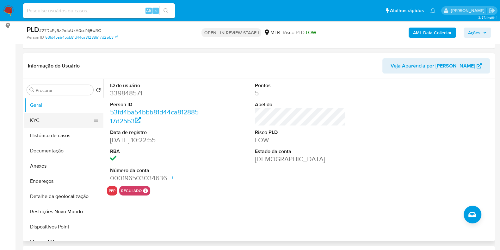
click at [40, 121] on button "KYC" at bounding box center [61, 120] width 74 height 15
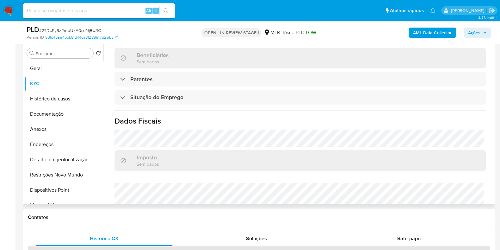
scroll to position [284, 0]
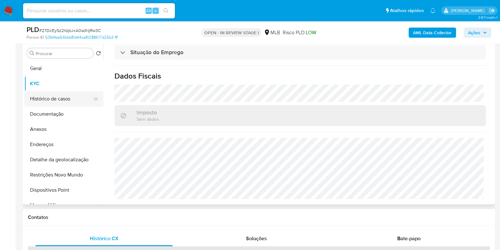
click at [51, 101] on button "Histórico de casos" at bounding box center [61, 98] width 74 height 15
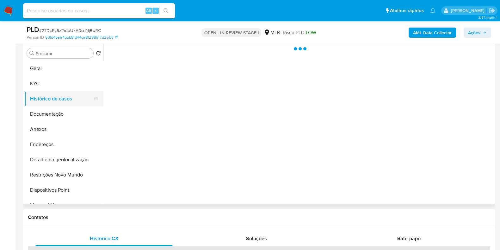
scroll to position [0, 0]
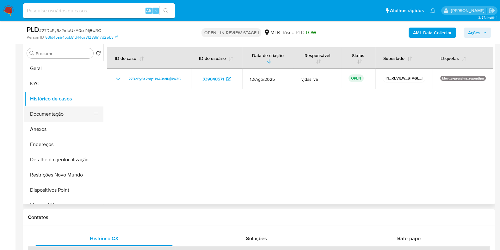
click at [52, 113] on button "Documentação" at bounding box center [61, 113] width 74 height 15
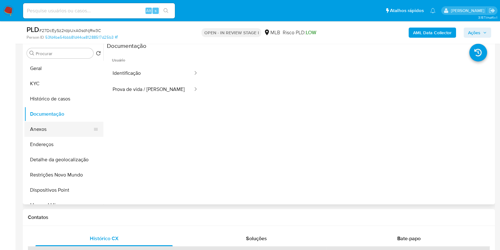
click at [53, 124] on button "Anexos" at bounding box center [61, 128] width 74 height 15
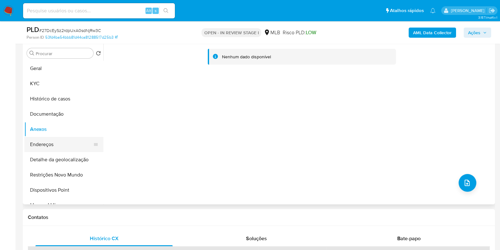
click at [56, 143] on button "Endereços" at bounding box center [61, 144] width 74 height 15
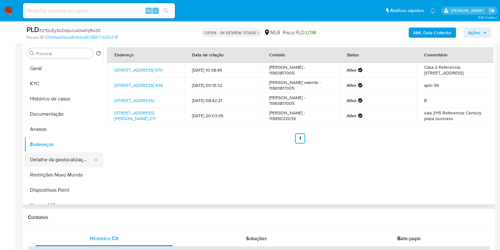
click at [83, 160] on button "Detalhe da geolocalização" at bounding box center [61, 159] width 74 height 15
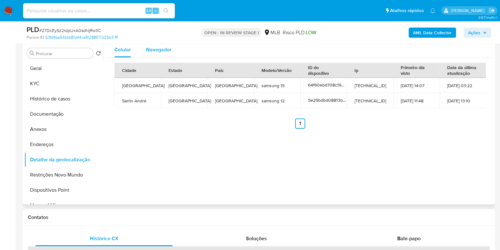
click at [159, 49] on span "Navegador" at bounding box center [158, 49] width 25 height 7
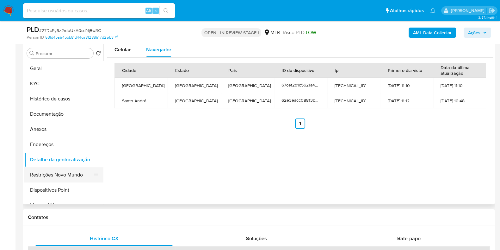
click at [57, 176] on button "Restrições Novo Mundo" at bounding box center [61, 174] width 74 height 15
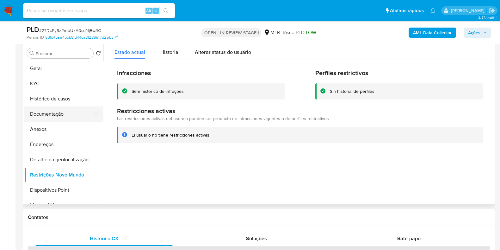
drag, startPoint x: 101, startPoint y: 102, endPoint x: 99, endPoint y: 116, distance: 14.6
click at [99, 116] on ul "Geral KYC Histórico de casos Documentação Anexos Endereços Detalhe da geolocali…" at bounding box center [63, 132] width 79 height 143
click at [70, 191] on button "Dispositivos Point" at bounding box center [61, 189] width 74 height 15
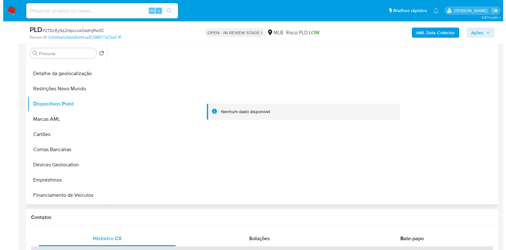
scroll to position [89, 0]
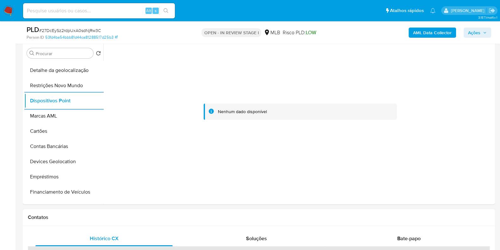
click at [446, 28] on b "AML Data Collector" at bounding box center [432, 33] width 39 height 10
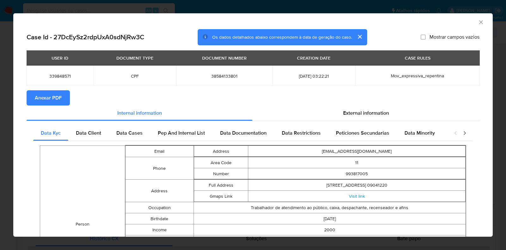
click at [41, 99] on span "Anexar PDF" at bounding box center [48, 98] width 27 height 14
click at [372, 112] on span "External information" at bounding box center [366, 112] width 46 height 7
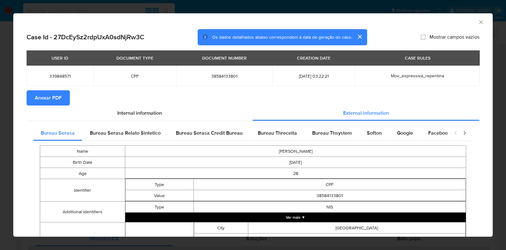
click at [370, 214] on button "Ver mais ▼" at bounding box center [295, 216] width 341 height 9
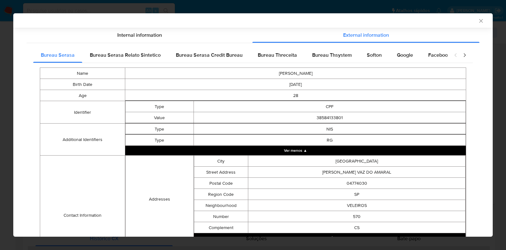
scroll to position [173, 0]
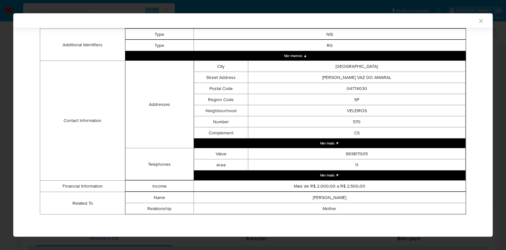
click at [405, 145] on button "Ver mais ▼" at bounding box center [330, 142] width 272 height 9
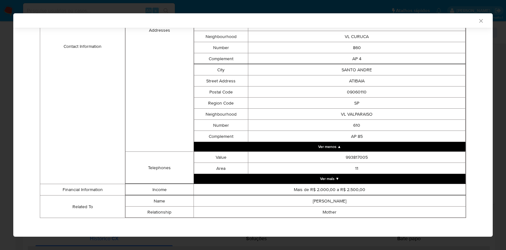
scroll to position [329, 0]
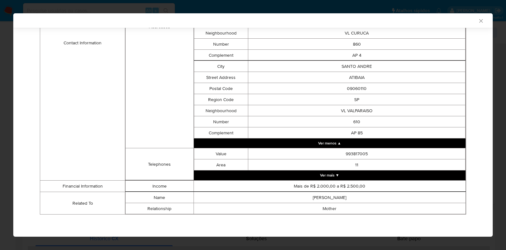
click at [405, 174] on button "Ver mais ▼" at bounding box center [330, 174] width 272 height 9
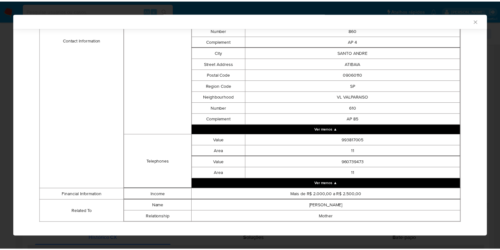
scroll to position [351, 0]
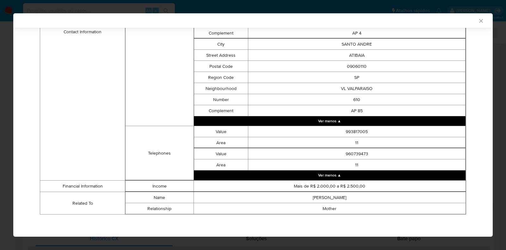
click at [478, 18] on icon "Fechar a janela" at bounding box center [481, 21] width 6 height 6
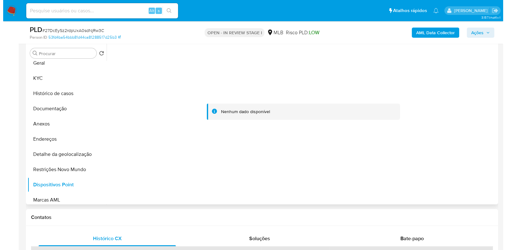
scroll to position [0, 0]
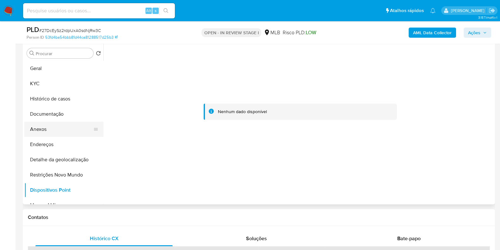
click at [71, 130] on button "Anexos" at bounding box center [61, 128] width 74 height 15
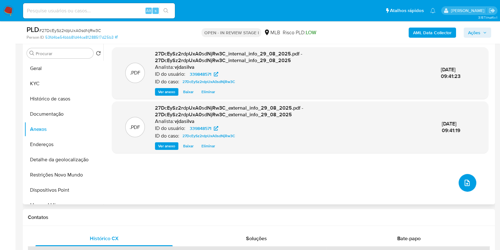
click at [463, 180] on icon "upload-file" at bounding box center [467, 183] width 8 height 8
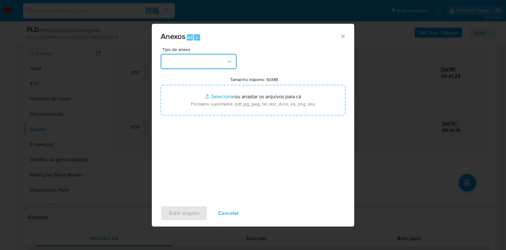
click at [227, 56] on button "button" at bounding box center [199, 61] width 76 height 15
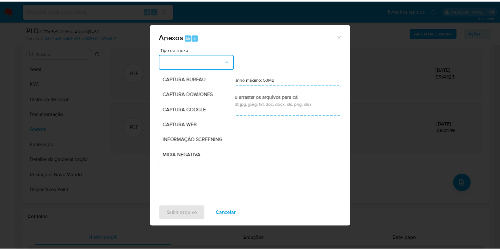
scroll to position [97, 0]
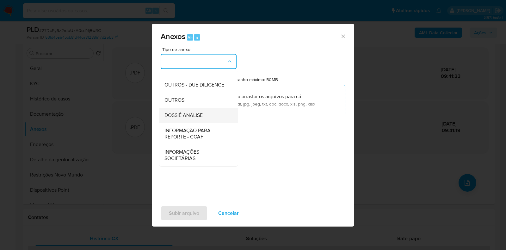
click at [197, 117] on span "DOSSIÊ ANÁLISE" at bounding box center [183, 115] width 38 height 6
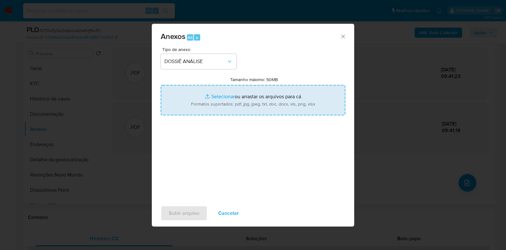
type input "C:\fakepath\SAR - XXXX - CPF 38584133801 - MARIA EDUARDA OLIVEIRA SCHUNCK VALEN…"
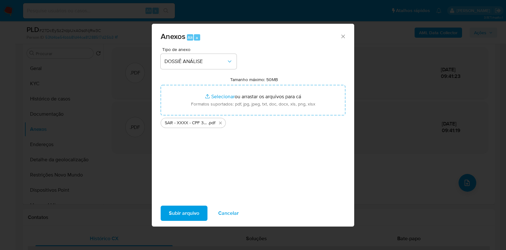
click at [182, 212] on span "Subir arquivo" at bounding box center [184, 213] width 30 height 14
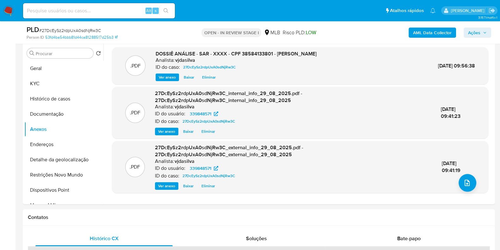
click at [476, 32] on span "Ações" at bounding box center [474, 33] width 12 height 10
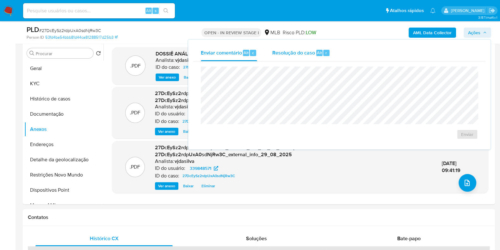
click at [287, 51] on span "Resolução do caso" at bounding box center [293, 52] width 43 height 7
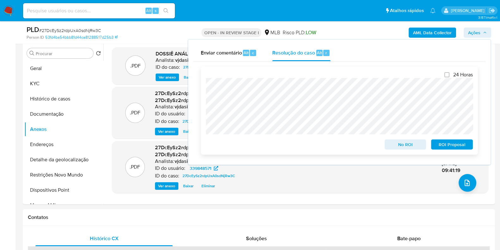
click at [444, 142] on span "ROI Proposal" at bounding box center [452, 144] width 33 height 9
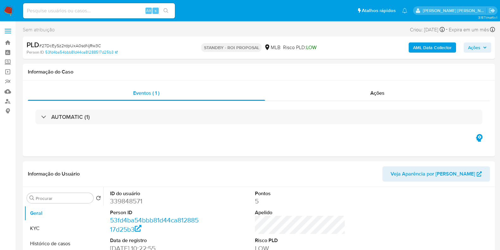
select select "10"
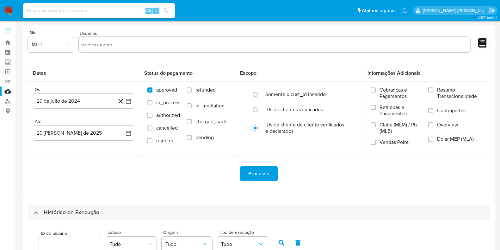
select select "50"
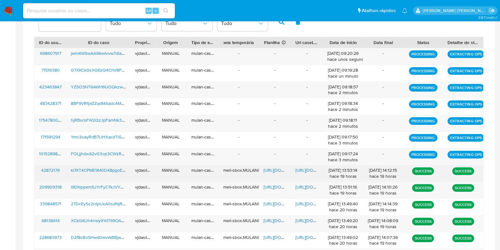
click at [306, 168] on span "[URL][DOMAIN_NAME]" at bounding box center [317, 170] width 44 height 6
click at [271, 167] on span "[URL][DOMAIN_NAME]" at bounding box center [285, 170] width 44 height 6
click at [111, 172] on div "ki7KT4CPME9M0D48pgoEKsgt" at bounding box center [98, 173] width 64 height 16
click at [108, 167] on span "ki7KT4CPME9M0D48pgoEKsgt" at bounding box center [101, 170] width 60 height 6
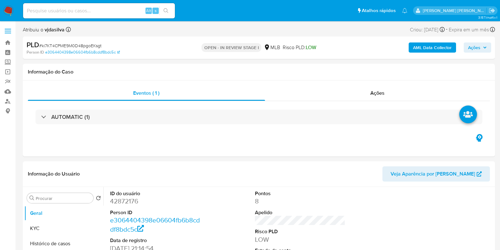
select select "10"
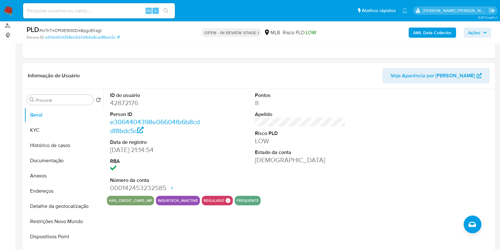
scroll to position [90, 0]
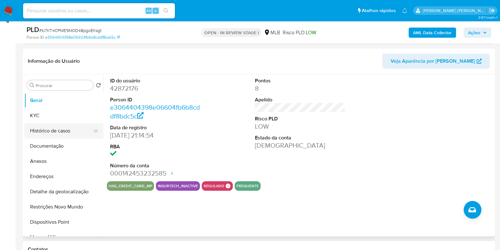
click at [49, 133] on button "Histórico de casos" at bounding box center [61, 130] width 74 height 15
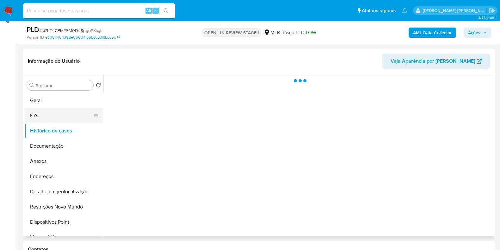
click at [51, 118] on button "KYC" at bounding box center [61, 115] width 74 height 15
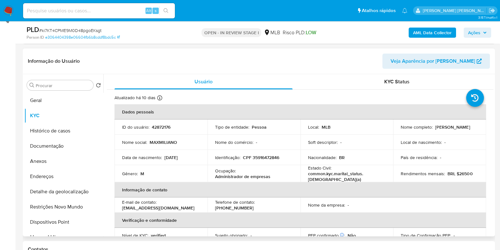
click at [225, 173] on p "Administrador de empresas" at bounding box center [242, 176] width 55 height 6
copy div "Ocupação : Administrador de empresas"
click at [77, 95] on button "Geral" at bounding box center [61, 100] width 74 height 15
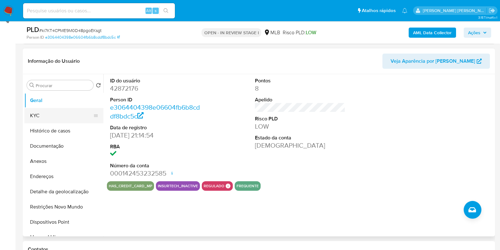
click at [65, 113] on button "KYC" at bounding box center [61, 115] width 74 height 15
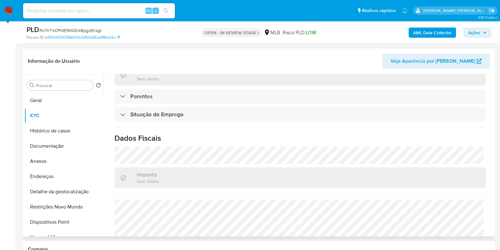
scroll to position [275, 0]
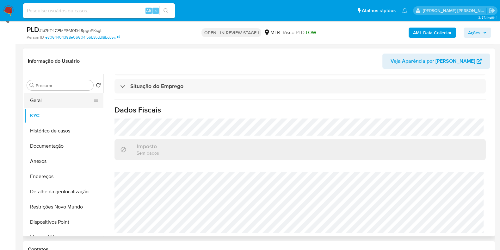
click at [70, 97] on button "Geral" at bounding box center [61, 100] width 74 height 15
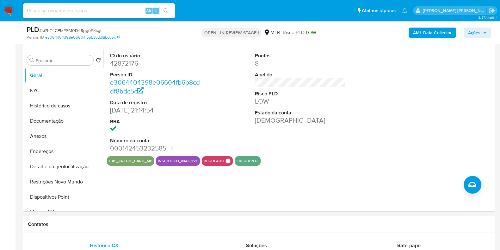
scroll to position [118, 0]
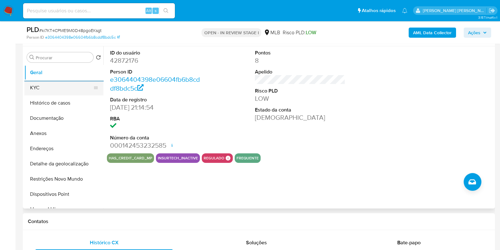
click at [46, 89] on button "KYC" at bounding box center [61, 87] width 74 height 15
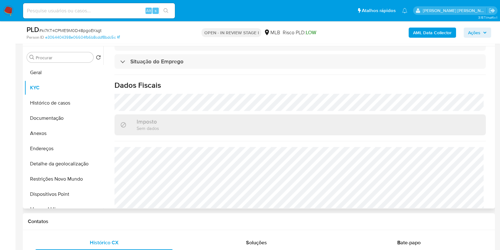
scroll to position [275, 0]
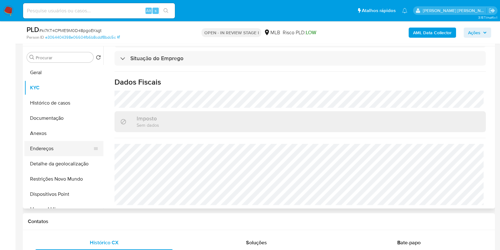
click at [60, 146] on button "Endereços" at bounding box center [61, 148] width 74 height 15
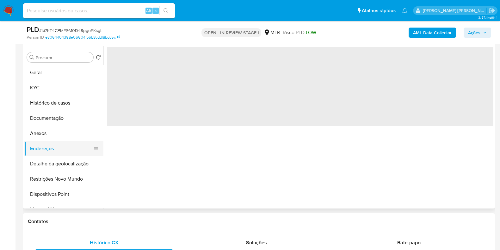
scroll to position [0, 0]
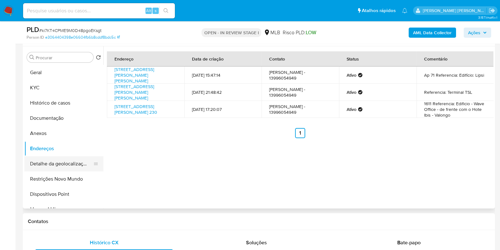
click at [69, 163] on button "Detalhe da geolocalização" at bounding box center [61, 163] width 74 height 15
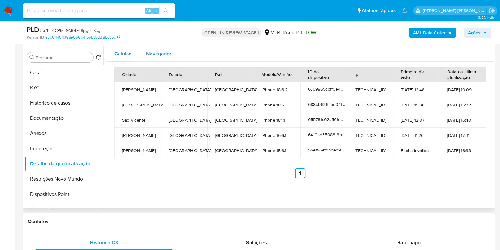
click at [163, 53] on span "Navegador" at bounding box center [158, 53] width 25 height 7
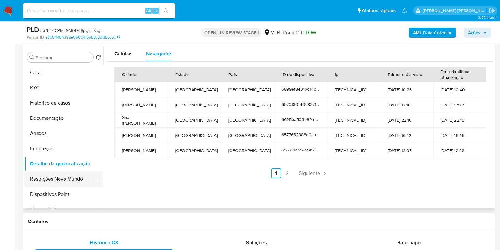
click at [70, 178] on button "Restrições Novo Mundo" at bounding box center [61, 178] width 74 height 15
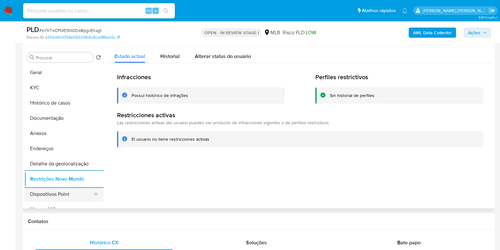
click at [58, 192] on button "Dispositivos Point" at bounding box center [61, 193] width 74 height 15
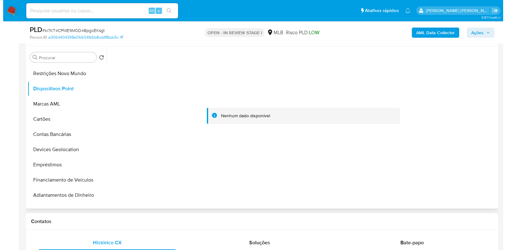
scroll to position [101, 0]
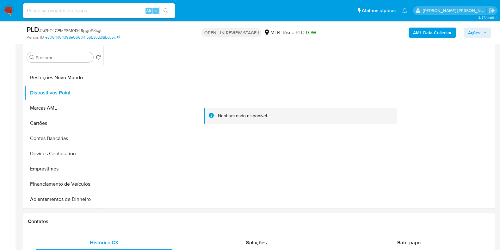
click at [429, 33] on b "AML Data Collector" at bounding box center [432, 33] width 39 height 10
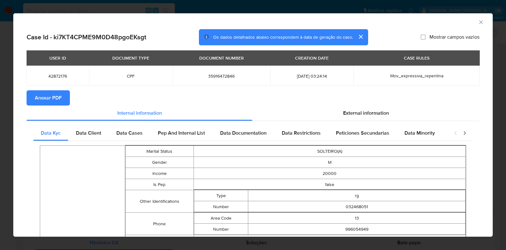
click at [55, 98] on span "Anexar PDF" at bounding box center [48, 98] width 27 height 14
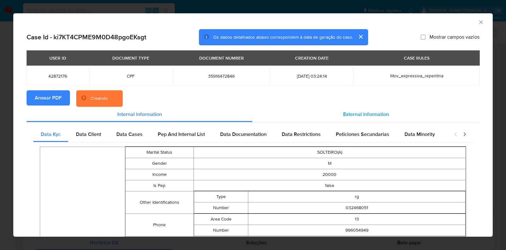
click at [368, 116] on span "External information" at bounding box center [366, 113] width 46 height 7
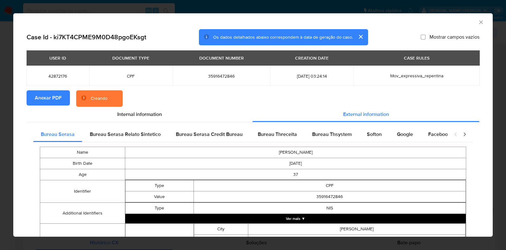
click at [362, 223] on button "Ver mais ▼" at bounding box center [295, 217] width 341 height 9
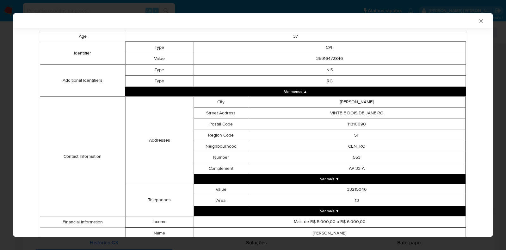
scroll to position [145, 0]
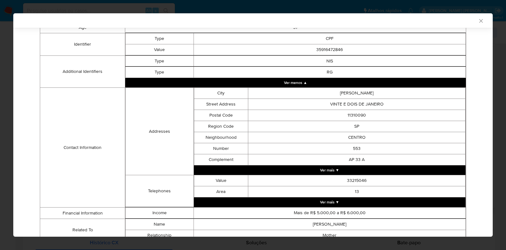
click at [373, 166] on button "Ver mais ▼" at bounding box center [330, 169] width 272 height 9
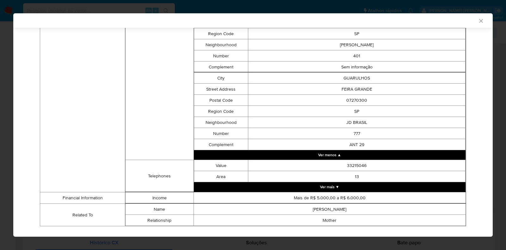
scroll to position [873, 0]
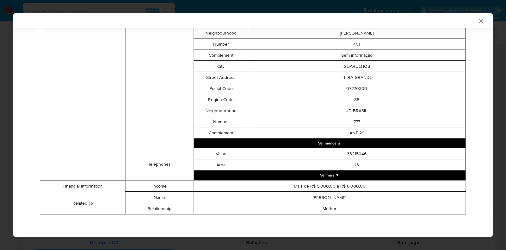
click at [383, 145] on button "Ver menos ▲" at bounding box center [330, 142] width 272 height 9
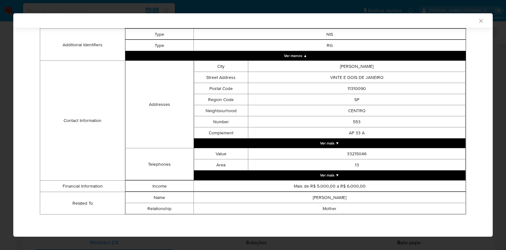
click at [383, 145] on button "Ver mais ▼" at bounding box center [330, 142] width 272 height 9
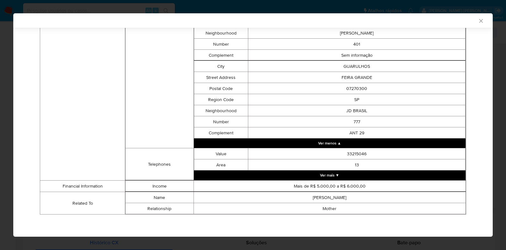
click at [390, 171] on button "Ver mais ▼" at bounding box center [330, 174] width 272 height 9
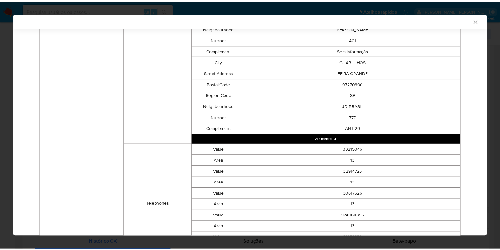
scroll to position [963, 0]
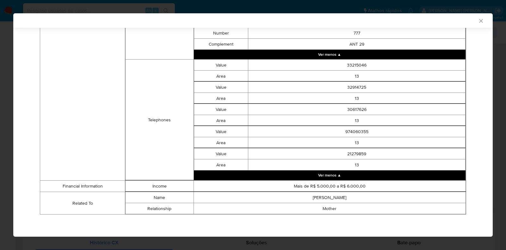
click at [479, 22] on icon "Fechar a janela" at bounding box center [480, 20] width 3 height 3
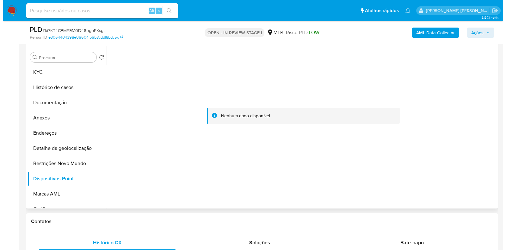
scroll to position [4, 0]
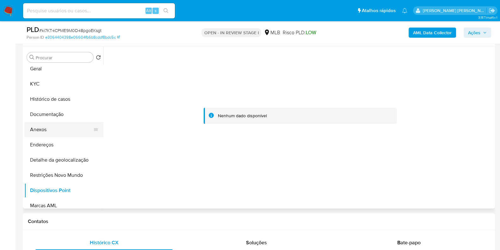
click at [59, 127] on button "Anexos" at bounding box center [61, 129] width 74 height 15
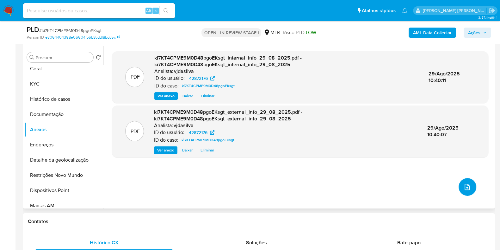
click at [469, 189] on button "upload-file" at bounding box center [468, 187] width 18 height 18
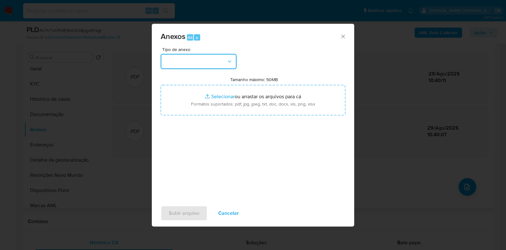
click at [230, 57] on button "button" at bounding box center [199, 61] width 76 height 15
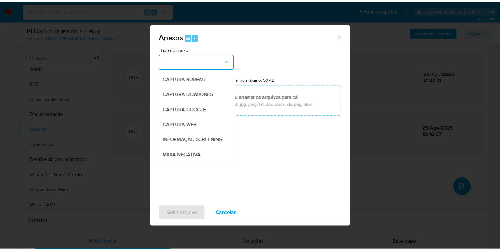
scroll to position [97, 0]
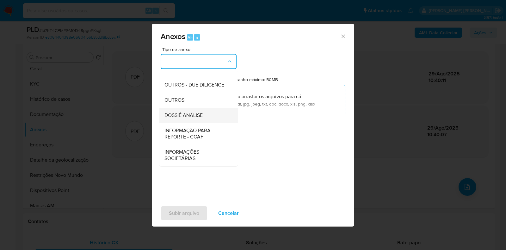
click at [207, 118] on div "DOSSIÊ ANÁLISE" at bounding box center [196, 115] width 65 height 15
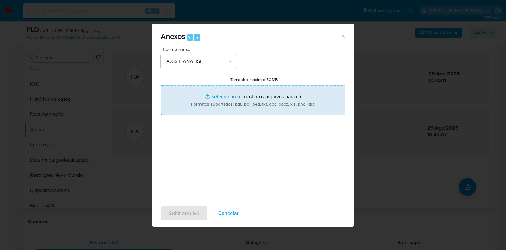
type input "C:\fakepath\SAR - XXXX - CPF 35916472846 - MAXMILIANO CARDOSO DA SILVA.pdf"
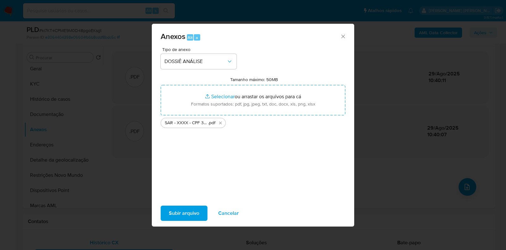
click at [182, 213] on span "Subir arquivo" at bounding box center [184, 213] width 30 height 14
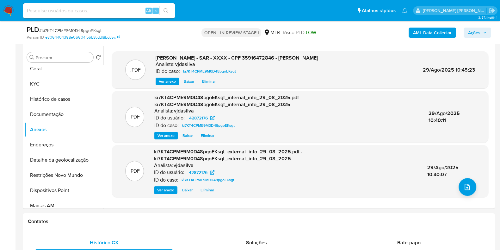
click at [470, 31] on span "Ações" at bounding box center [474, 33] width 12 height 10
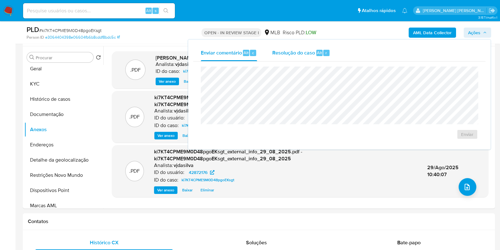
click at [287, 48] on div "Resolução do caso Alt r" at bounding box center [301, 53] width 58 height 16
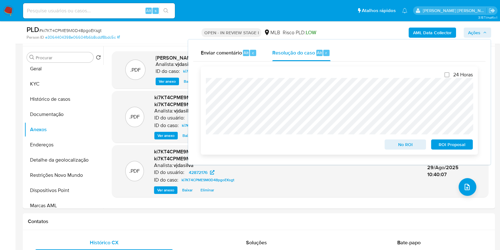
click at [443, 146] on span "ROI Proposal" at bounding box center [452, 144] width 33 height 9
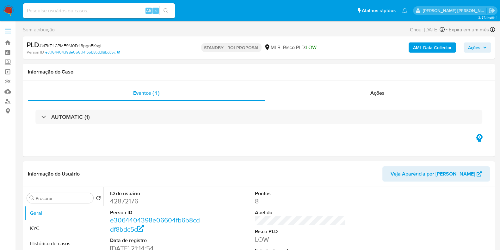
select select "10"
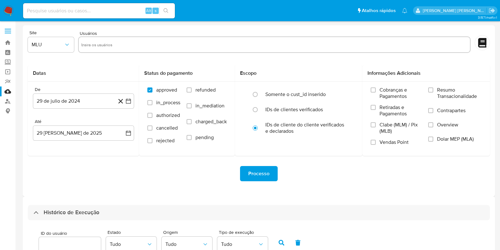
select select "50"
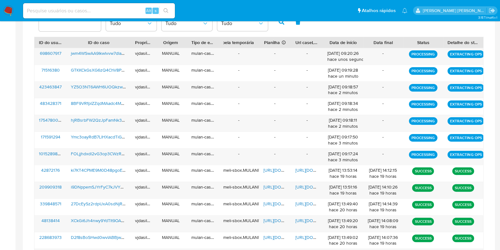
scroll to position [597, 0]
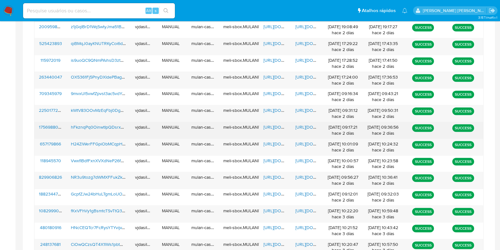
click at [304, 125] on span "[URL][DOMAIN_NAME]" at bounding box center [317, 127] width 44 height 6
click at [272, 124] on span "[URL][DOMAIN_NAME]" at bounding box center [285, 127] width 44 height 6
click at [106, 125] on span "hFkznqPq0OinwtIpQDsrxbCb" at bounding box center [100, 127] width 58 height 6
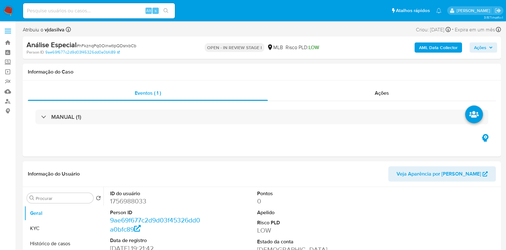
select select "10"
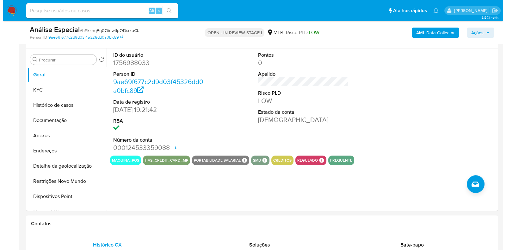
scroll to position [119, 0]
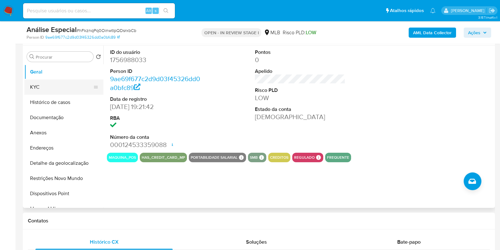
click at [66, 86] on button "KYC" at bounding box center [61, 86] width 74 height 15
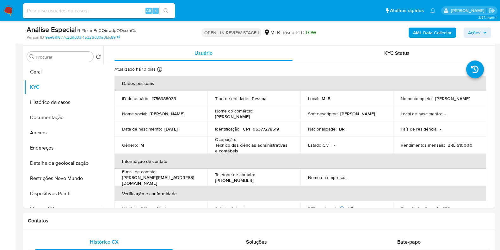
click at [221, 146] on p "Técnico das ciências administrativas e contábeis" at bounding box center [252, 147] width 75 height 11
copy div "Ocupação : Técnico das ciências administrativas e contábeis"
click at [435, 29] on b "AML Data Collector" at bounding box center [432, 33] width 39 height 10
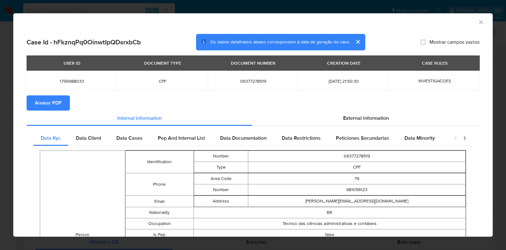
click at [54, 101] on span "Anexar PDF" at bounding box center [48, 103] width 27 height 14
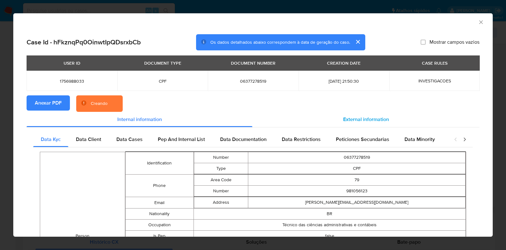
click at [350, 116] on span "External information" at bounding box center [366, 118] width 46 height 7
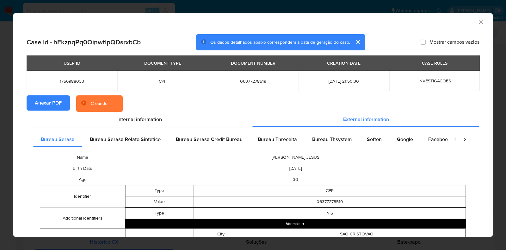
click at [329, 221] on button "Ver mais ▼" at bounding box center [295, 223] width 341 height 9
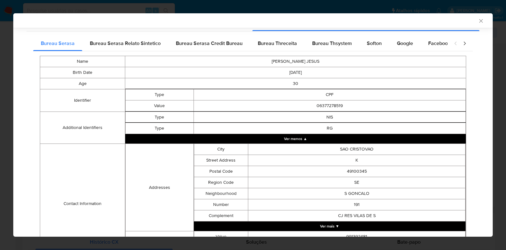
scroll to position [96, 0]
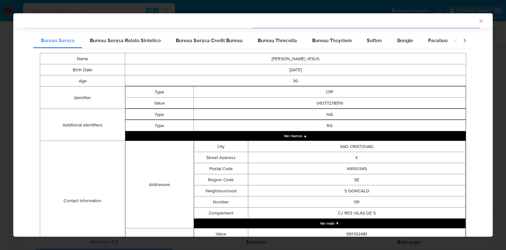
click at [337, 222] on button "Ver mais ▼" at bounding box center [330, 222] width 272 height 9
